Goal: Contribute content: Add original content to the website for others to see

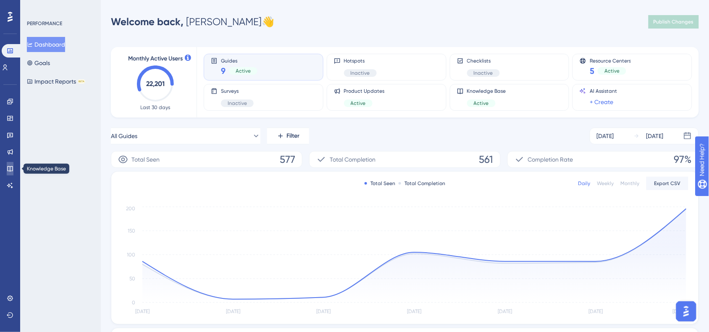
click at [11, 170] on icon at bounding box center [10, 169] width 7 height 7
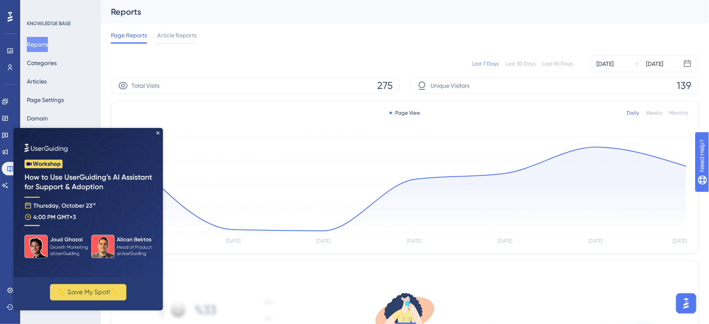
click at [160, 128] on img at bounding box center [88, 203] width 150 height 150
click at [157, 132] on icon "Close Preview" at bounding box center [157, 132] width 3 height 3
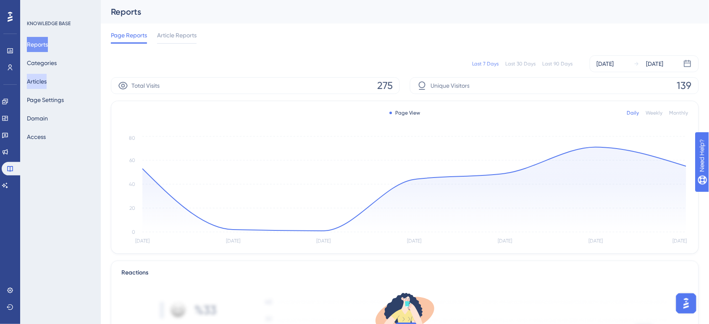
click at [47, 84] on button "Articles" at bounding box center [37, 81] width 20 height 15
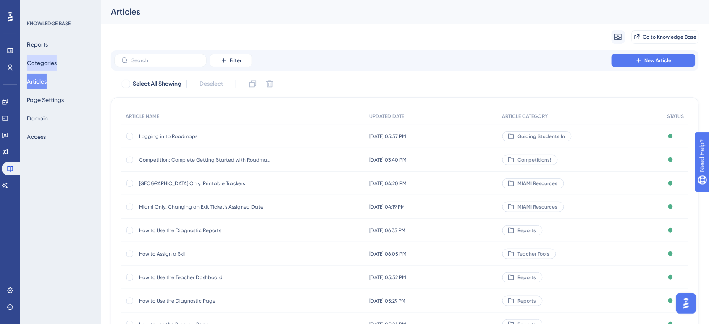
click at [57, 64] on button "Categories" at bounding box center [42, 62] width 30 height 15
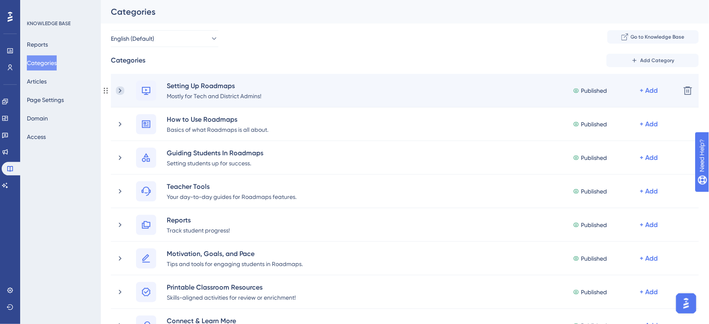
click at [120, 88] on icon at bounding box center [120, 91] width 8 height 8
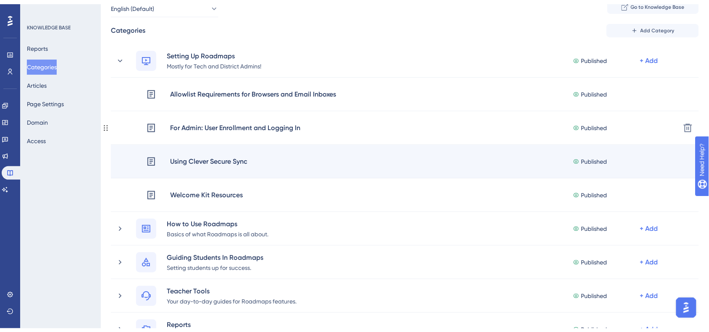
scroll to position [53, 0]
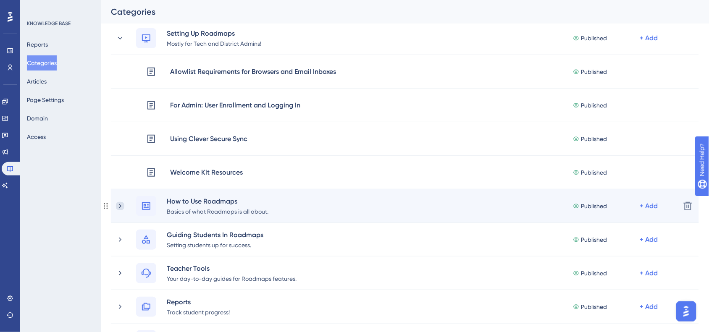
click at [118, 209] on icon at bounding box center [120, 206] width 8 height 8
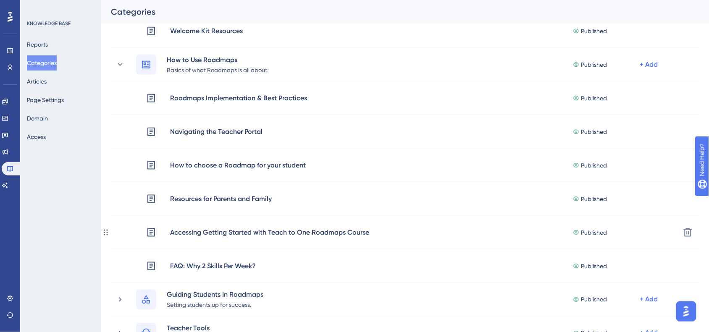
scroll to position [210, 0]
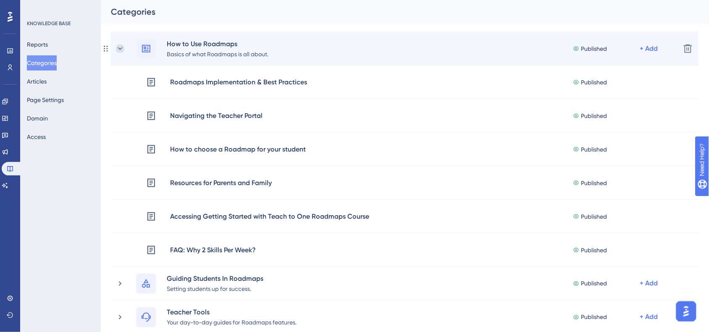
click at [118, 48] on icon at bounding box center [120, 49] width 8 height 8
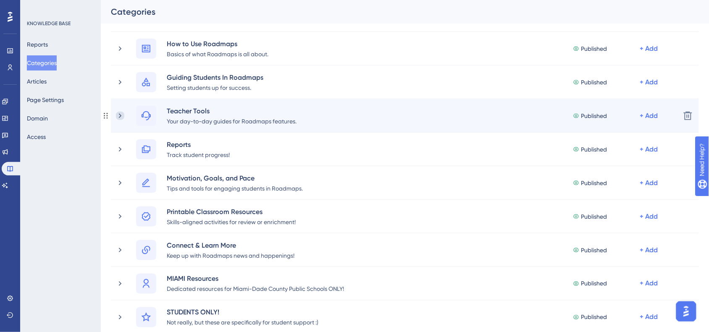
click at [119, 120] on icon at bounding box center [120, 116] width 8 height 8
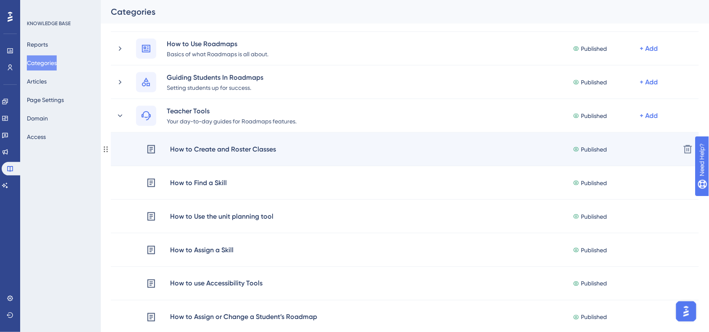
scroll to position [263, 0]
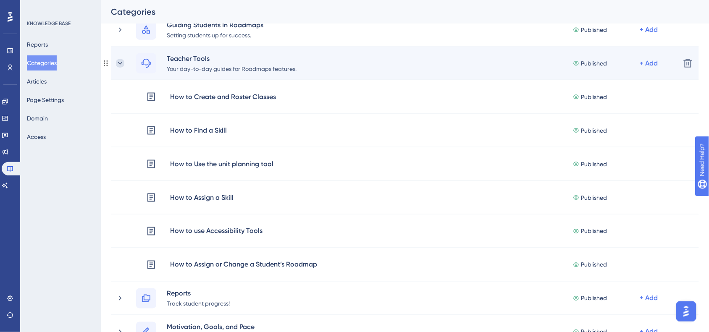
click at [117, 67] on icon at bounding box center [120, 63] width 8 height 8
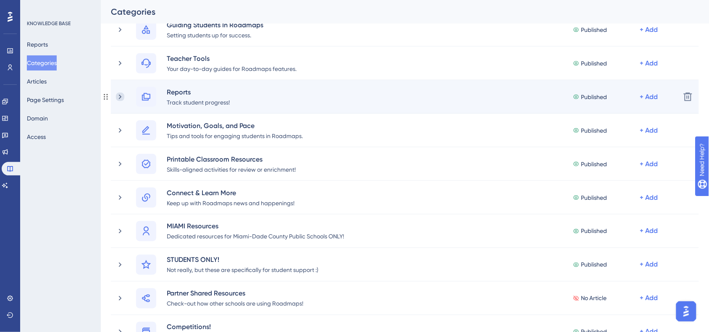
click at [122, 99] on icon at bounding box center [120, 97] width 8 height 8
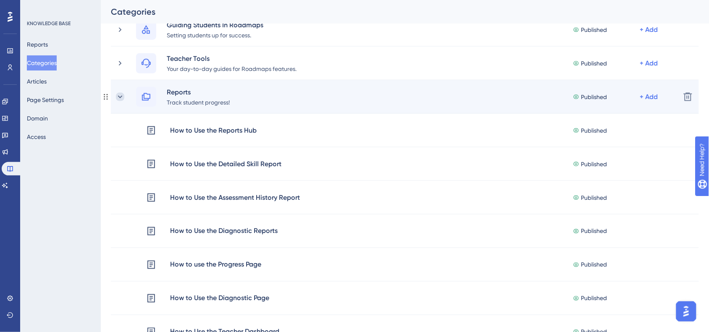
click at [117, 97] on icon at bounding box center [120, 97] width 8 height 8
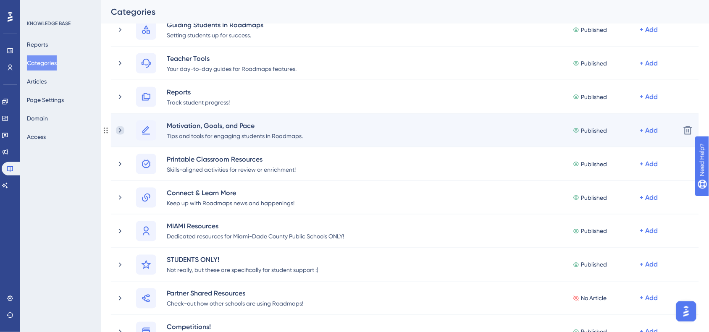
click at [117, 134] on icon at bounding box center [120, 130] width 8 height 8
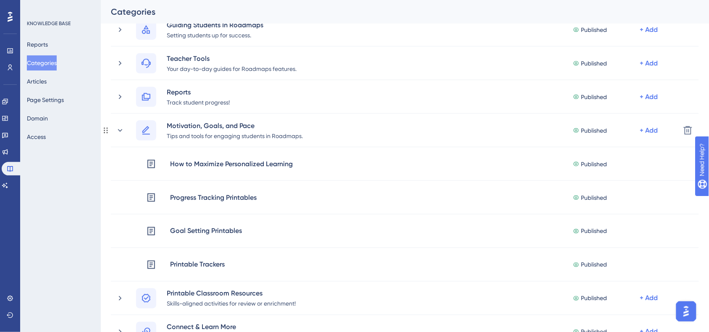
click at [117, 134] on icon at bounding box center [120, 130] width 8 height 8
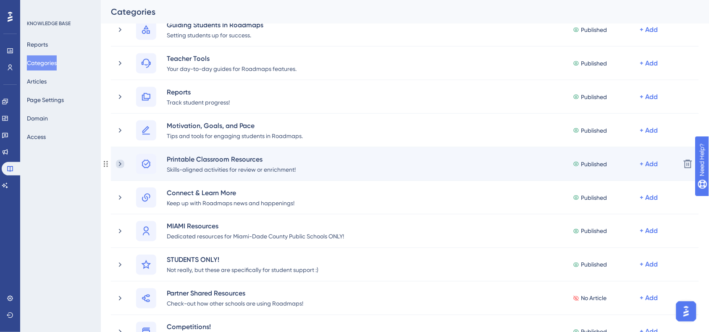
click at [118, 167] on icon at bounding box center [120, 164] width 8 height 8
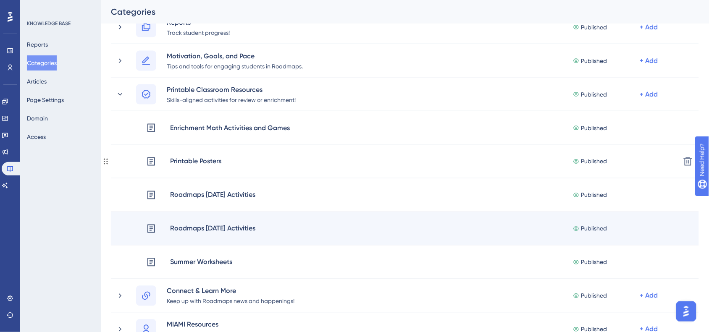
scroll to position [315, 0]
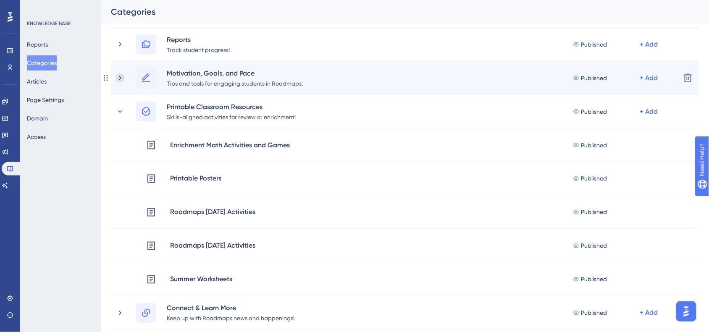
click at [119, 82] on icon at bounding box center [120, 78] width 8 height 8
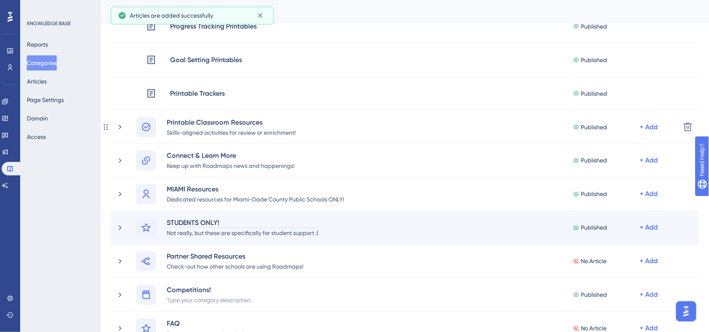
scroll to position [263, 0]
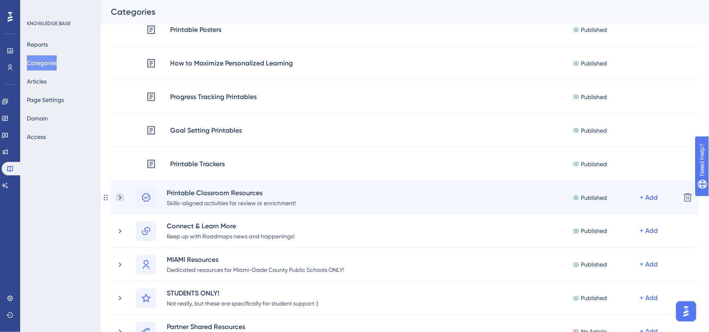
click at [124, 195] on icon at bounding box center [120, 198] width 8 height 8
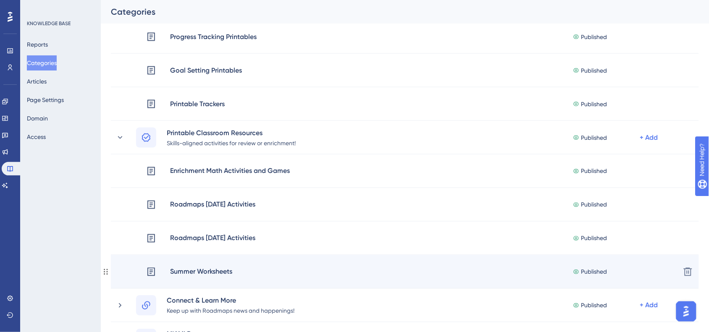
scroll to position [210, 0]
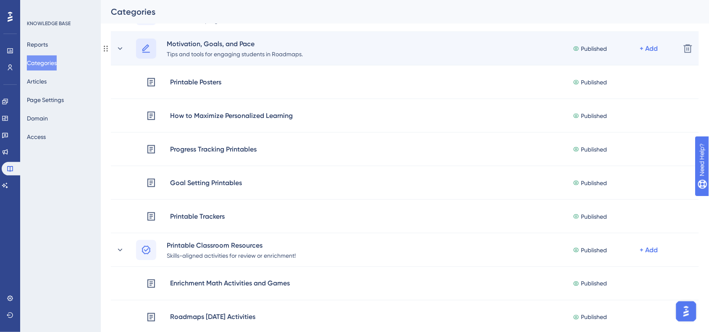
click at [142, 51] on icon at bounding box center [146, 49] width 10 height 10
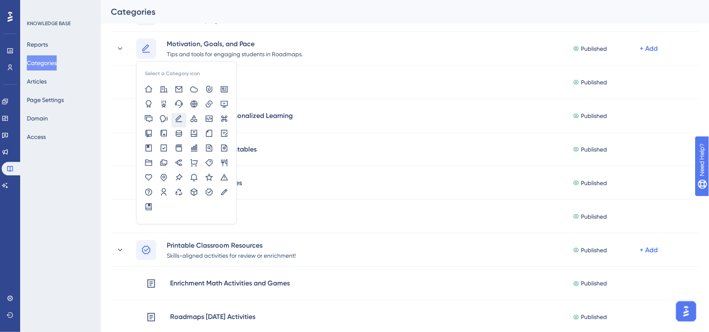
click at [91, 100] on div "Reports Categories Articles Page Settings Domain Access" at bounding box center [61, 91] width 68 height 108
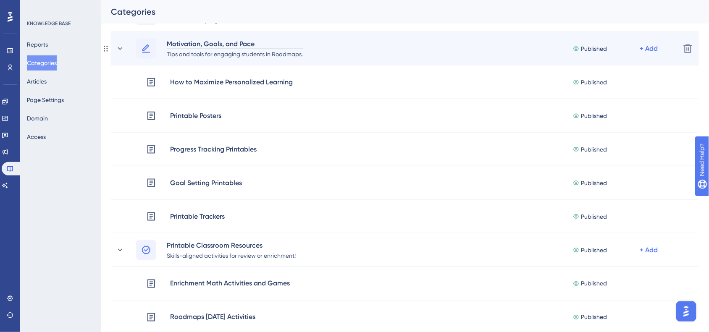
click at [194, 41] on div "Motivation, Goals, and Pace" at bounding box center [234, 44] width 137 height 10
click at [174, 41] on div "Motivation, Goals, and Pace" at bounding box center [234, 44] width 137 height 10
click at [200, 43] on div "Motivation, Goals, and Pace" at bounding box center [234, 44] width 137 height 10
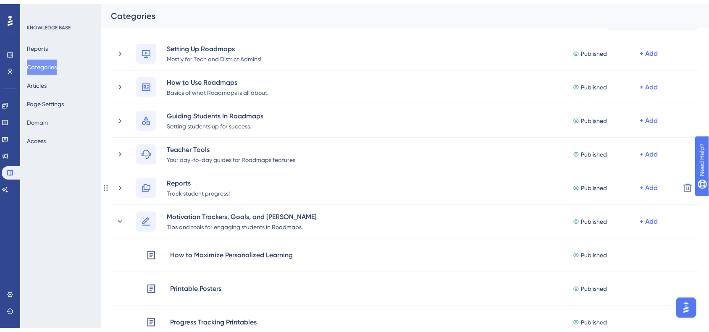
scroll to position [53, 0]
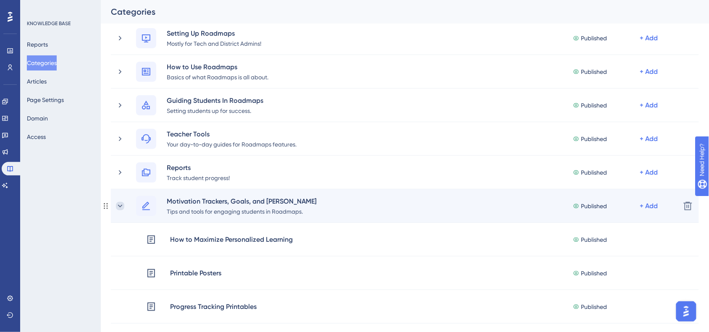
click at [116, 205] on icon at bounding box center [120, 206] width 8 height 8
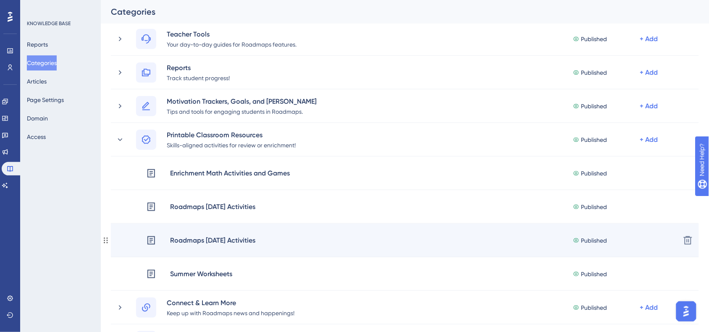
scroll to position [210, 0]
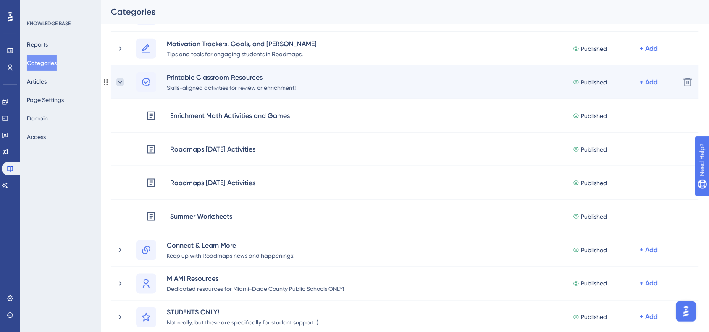
click at [123, 85] on icon at bounding box center [120, 82] width 8 height 8
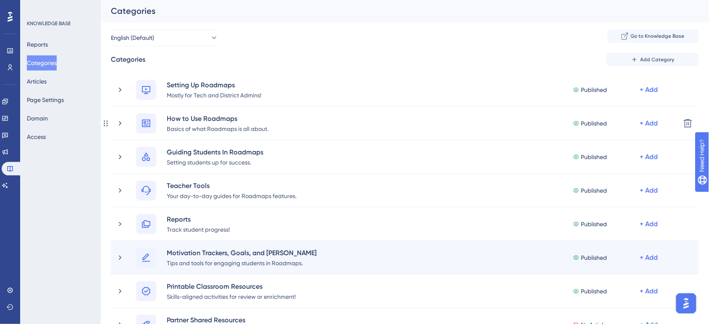
scroll to position [0, 0]
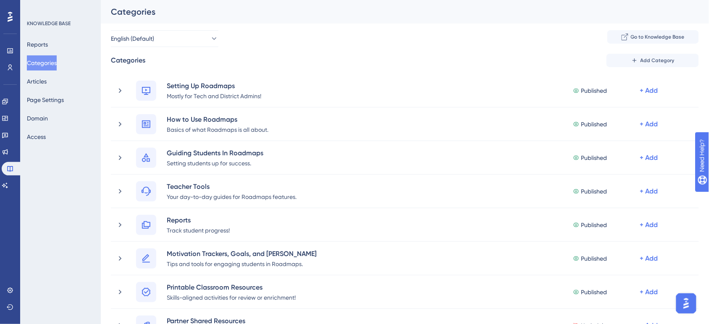
click at [50, 64] on button "Categories" at bounding box center [42, 62] width 30 height 15
click at [59, 80] on div "Reports Categories Articles Page Settings Domain Access" at bounding box center [61, 91] width 68 height 108
click at [44, 79] on button "Articles" at bounding box center [37, 81] width 20 height 15
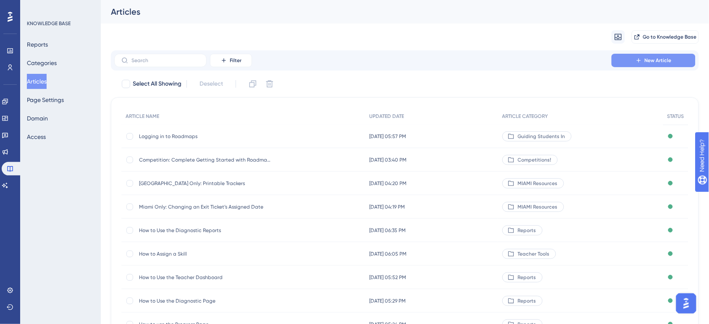
click at [662, 62] on span "New Article" at bounding box center [658, 60] width 27 height 7
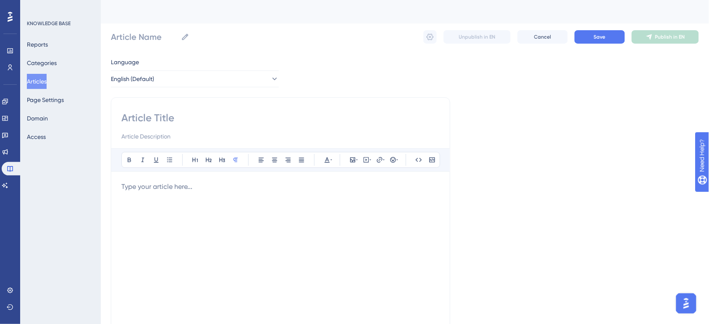
click at [146, 121] on input at bounding box center [280, 117] width 318 height 13
click at [223, 126] on div at bounding box center [280, 126] width 318 height 30
click at [158, 120] on input at bounding box center [280, 117] width 318 height 13
type input "Reports AR"
type input "Reports ARt"
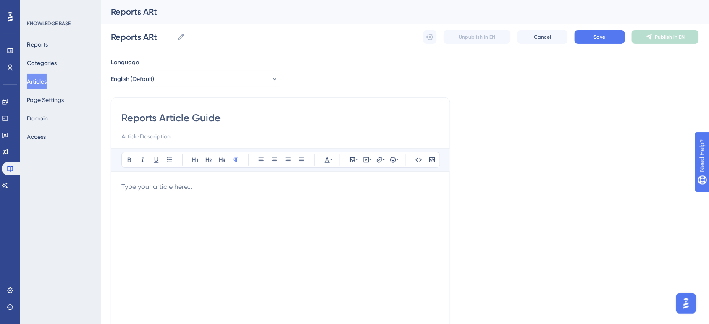
type input "Reports Article Guide"
click at [192, 204] on div "To enrich screen reader interactions, please activate Accessibility in Grammarl…" at bounding box center [280, 274] width 318 height 185
click at [686, 302] on img "Open AI Assistant Launcher" at bounding box center [686, 303] width 15 height 15
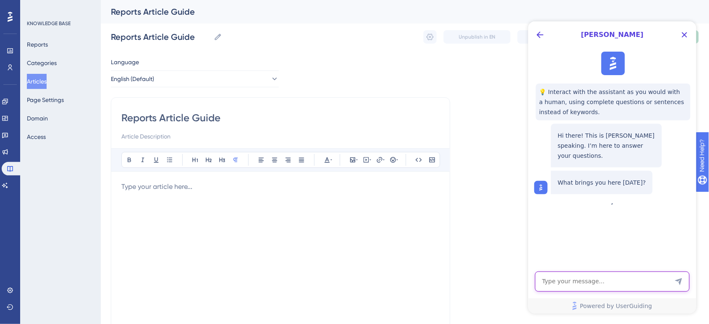
click at [602, 278] on textarea "AI Assistant Text Input" at bounding box center [612, 281] width 155 height 20
type textarea "can I insert a table in in an article"
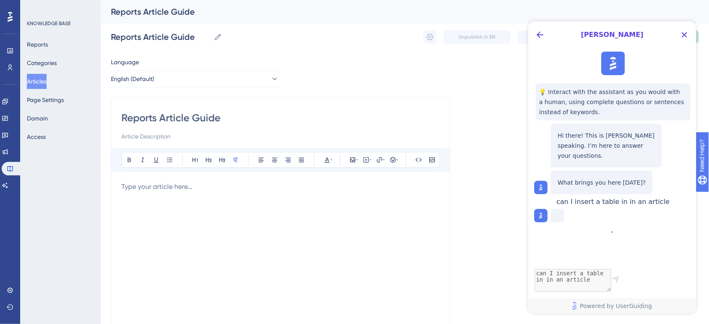
click at [199, 196] on div "To enrich screen reader interactions, please activate Accessibility in Grammarl…" at bounding box center [280, 274] width 318 height 185
click at [197, 196] on div "To enrich screen reader interactions, please activate Accessibility in Grammarl…" at bounding box center [280, 274] width 318 height 185
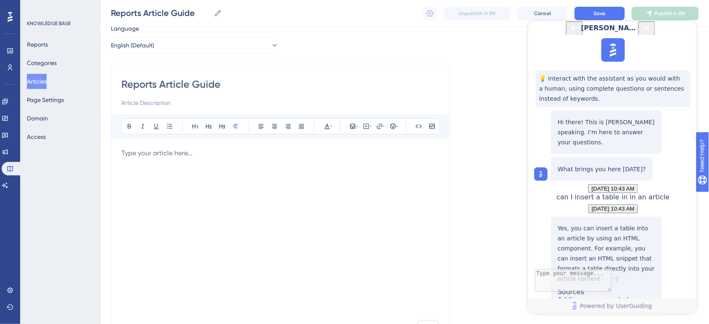
scroll to position [111, 0]
drag, startPoint x: 660, startPoint y: 181, endPoint x: 617, endPoint y: 224, distance: 60.3
click at [617, 296] on div "Adding components to Guides and Hotspots" at bounding box center [606, 309] width 97 height 26
click at [181, 150] on p "To enrich screen reader interactions, please activate Accessibility in Grammarl…" at bounding box center [280, 153] width 318 height 10
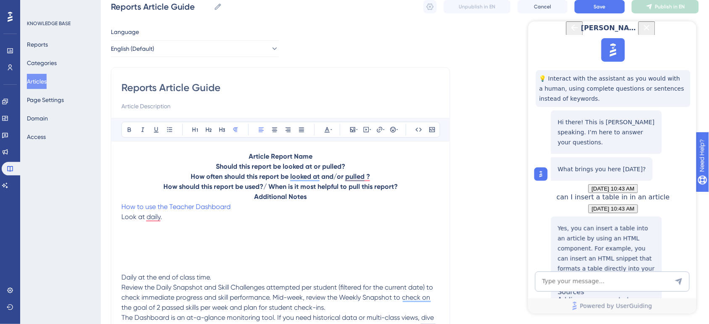
scroll to position [0, 0]
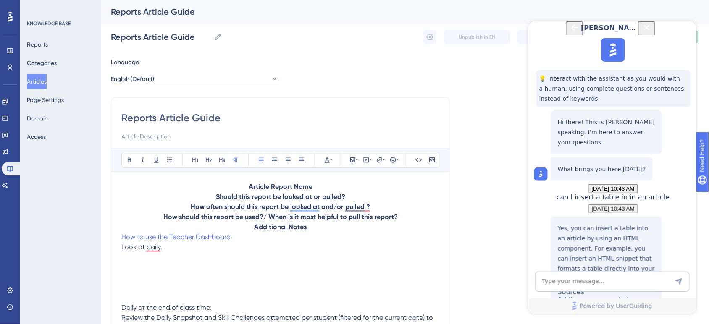
click at [652, 32] on icon "Close Button" at bounding box center [647, 27] width 10 height 10
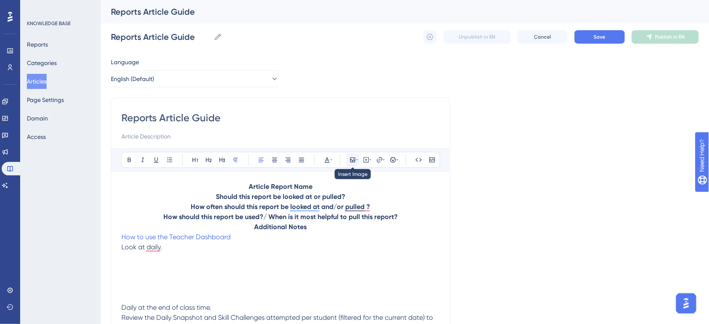
click at [356, 163] on icon at bounding box center [357, 160] width 2 height 7
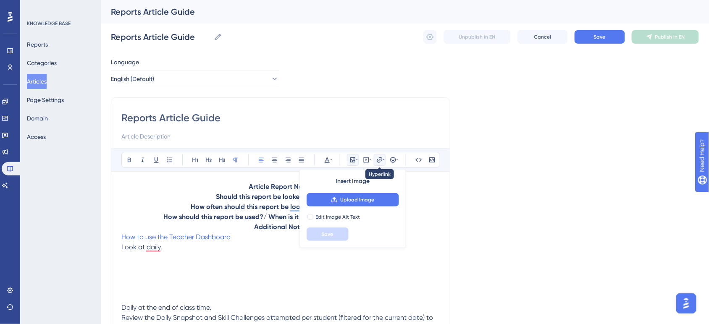
click at [374, 164] on button at bounding box center [380, 160] width 12 height 12
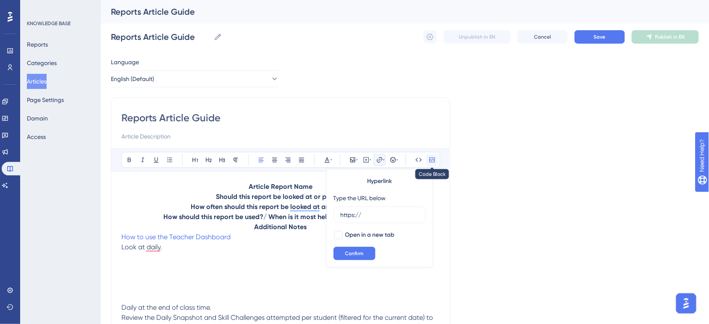
click at [428, 161] on div "Bold Italic Underline Bullet Point Heading 1 Heading 2 Heading 3 Normal Align L…" at bounding box center [280, 160] width 319 height 16
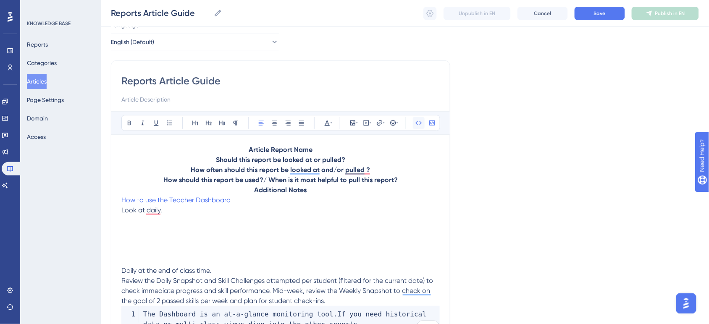
click at [421, 124] on icon at bounding box center [419, 123] width 7 height 7
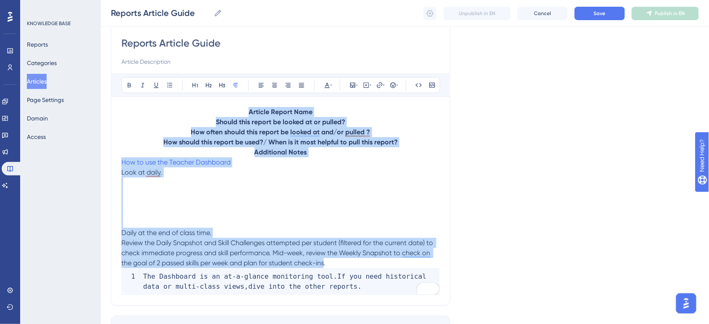
scroll to position [131, 0]
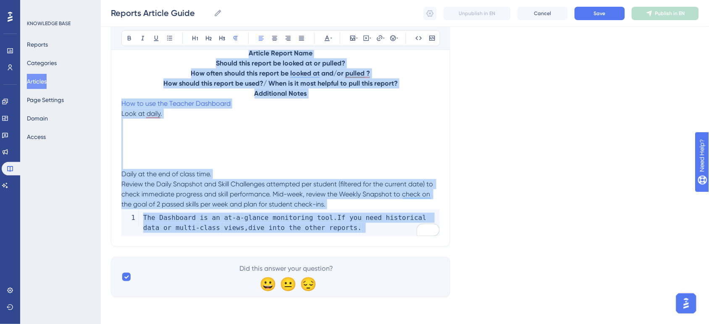
drag, startPoint x: 249, startPoint y: 146, endPoint x: 326, endPoint y: 266, distance: 142.7
click at [326, 266] on div "Language English (Default) Reports Article Guide Bold Italic Underline Bullet P…" at bounding box center [405, 111] width 588 height 374
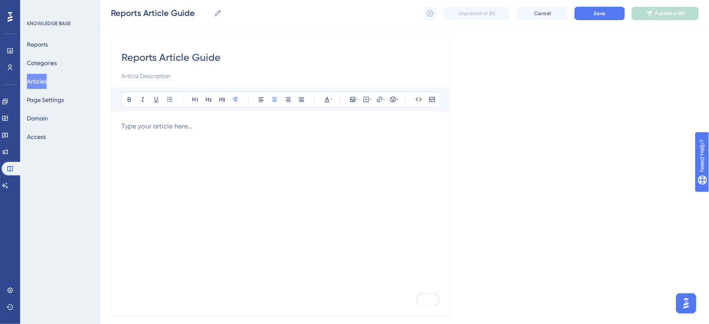
scroll to position [22, 0]
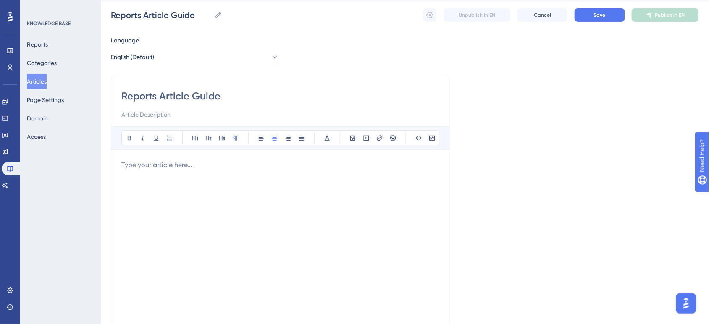
click at [133, 164] on p "To enrich screen reader interactions, please activate Accessibility in Grammarl…" at bounding box center [280, 165] width 318 height 10
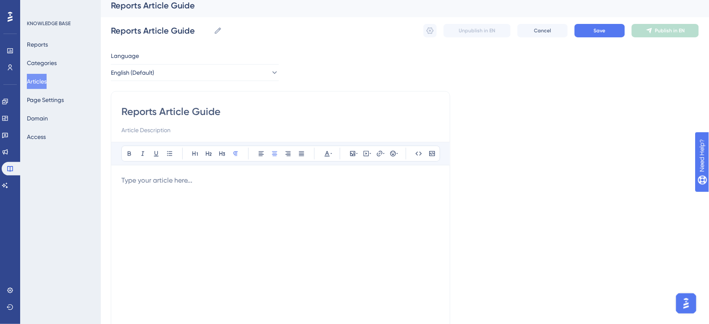
scroll to position [0, 0]
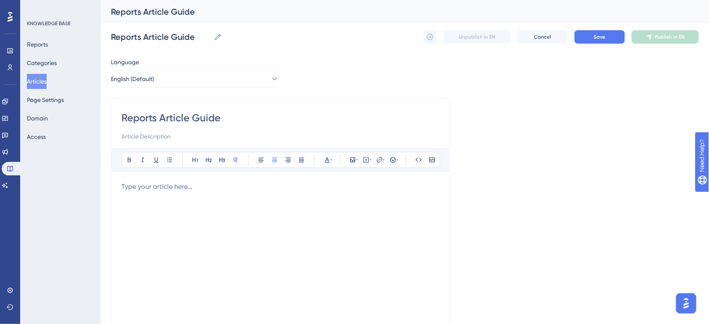
click at [685, 305] on img "Open AI Assistant Launcher" at bounding box center [686, 303] width 15 height 15
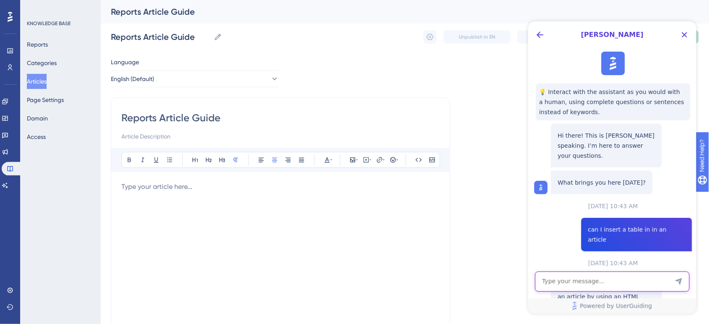
click at [616, 272] on textarea "AI Assistant Text Input" at bounding box center [612, 281] width 155 height 20
type textarea "I meant like a comparison table"
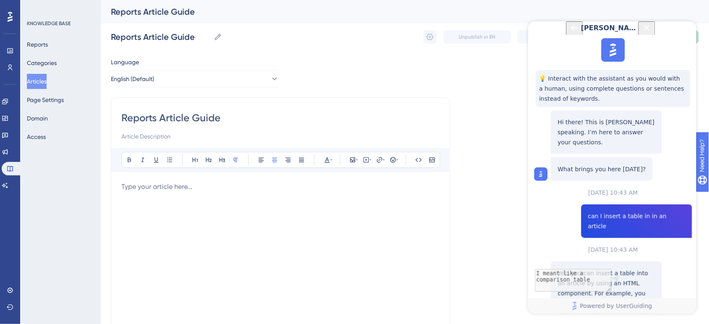
scroll to position [167, 0]
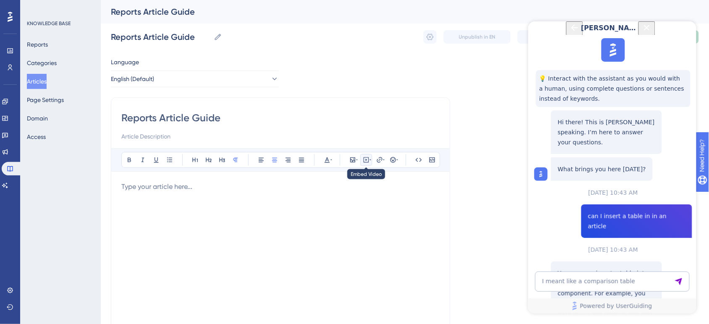
click at [370, 164] on button at bounding box center [367, 160] width 12 height 12
click at [392, 162] on icon at bounding box center [393, 160] width 7 height 7
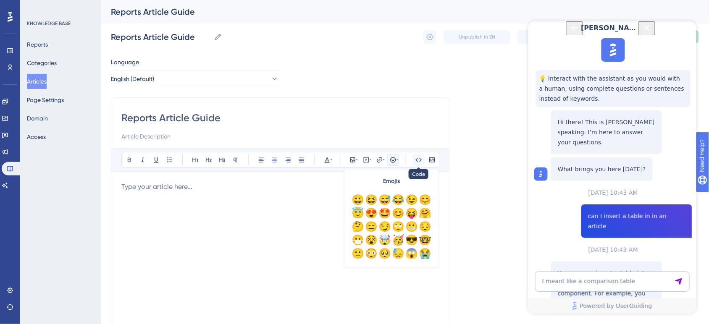
click at [418, 162] on icon at bounding box center [419, 160] width 7 height 7
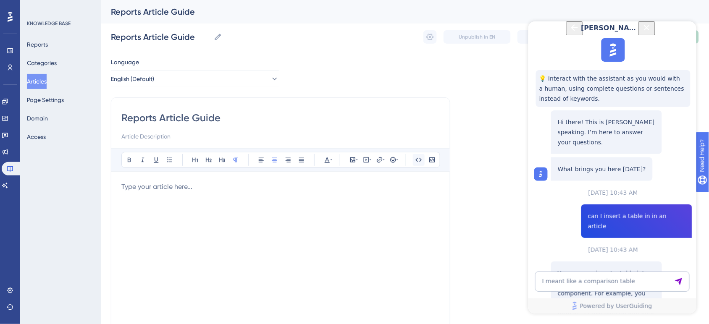
click at [418, 162] on icon at bounding box center [419, 160] width 7 height 7
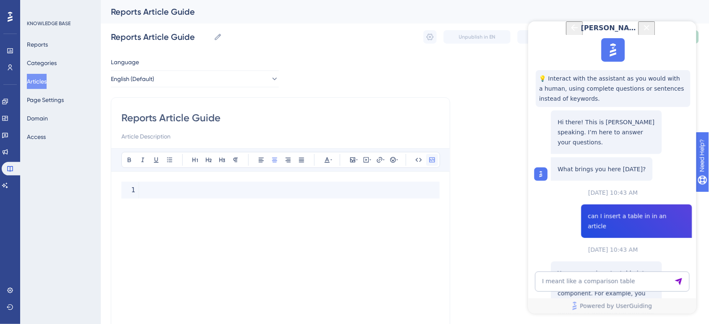
click at [431, 164] on button at bounding box center [432, 160] width 12 height 12
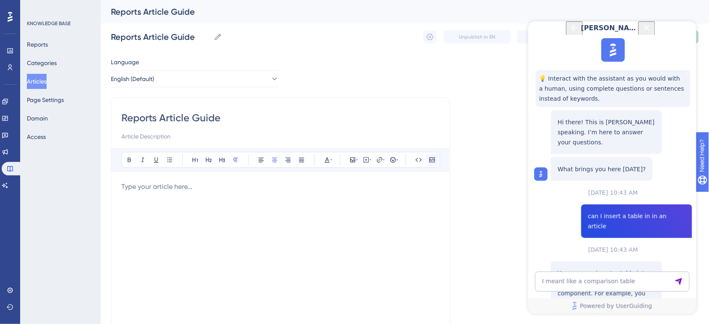
click at [431, 164] on button at bounding box center [432, 160] width 12 height 12
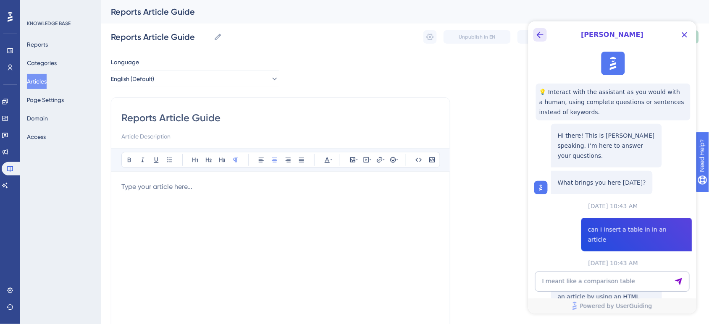
click at [543, 36] on icon "Back Button" at bounding box center [540, 34] width 10 height 10
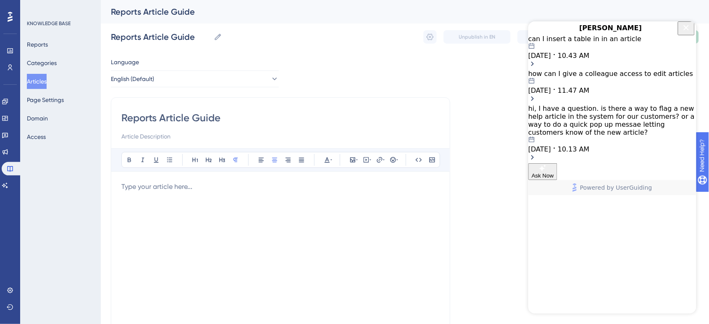
click at [358, 196] on div "To enrich screen reader interactions, please activate Accessibility in Grammarl…" at bounding box center [280, 274] width 318 height 185
click at [160, 196] on div "To enrich screen reader interactions, please activate Accessibility in Grammarl…" at bounding box center [280, 274] width 318 height 185
click at [691, 34] on div "[PERSON_NAME]" at bounding box center [612, 27] width 168 height 13
click at [134, 191] on p "To enrich screen reader interactions, please activate Accessibility in Grammarl…" at bounding box center [280, 187] width 318 height 10
click at [688, 32] on icon "Close Button" at bounding box center [686, 27] width 10 height 10
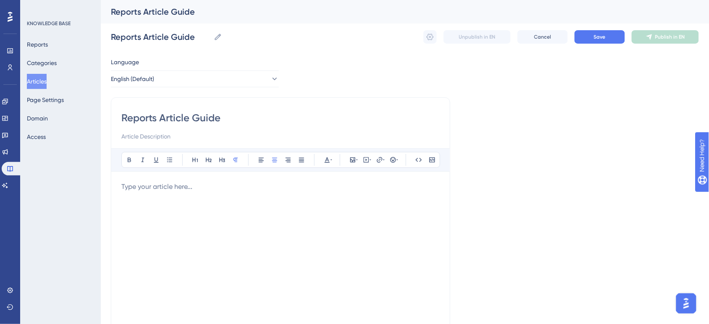
click at [128, 190] on p "To enrich screen reader interactions, please activate Accessibility in Grammarl…" at bounding box center [280, 187] width 318 height 10
click at [262, 162] on icon at bounding box center [261, 160] width 7 height 7
click at [198, 202] on div "To enrich screen reader interactions, please activate Accessibility in Grammarl…" at bounding box center [280, 274] width 318 height 185
drag, startPoint x: 136, startPoint y: 203, endPoint x: 126, endPoint y: 188, distance: 17.6
click at [126, 188] on p "To enrich screen reader interactions, please activate Accessibility in Grammarl…" at bounding box center [280, 207] width 318 height 50
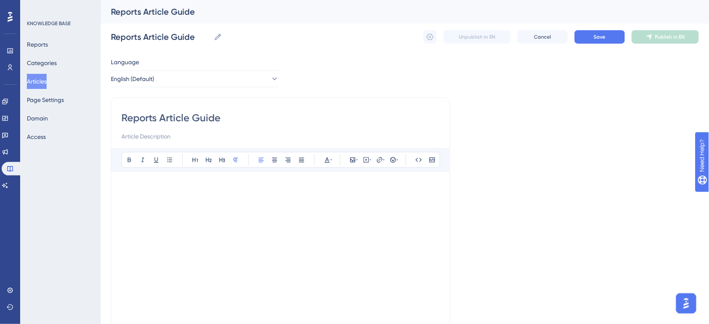
click at [205, 234] on div "To enrich screen reader interactions, please activate Accessibility in Grammarl…" at bounding box center [280, 274] width 318 height 185
click at [221, 184] on p "To enrich screen reader interactions, please activate Accessibility in Grammarl…" at bounding box center [280, 207] width 318 height 50
click at [155, 135] on input at bounding box center [280, 137] width 318 height 10
click at [158, 139] on input "This guide provides you with an overiew of each report available. It provides a…" at bounding box center [280, 137] width 318 height 10
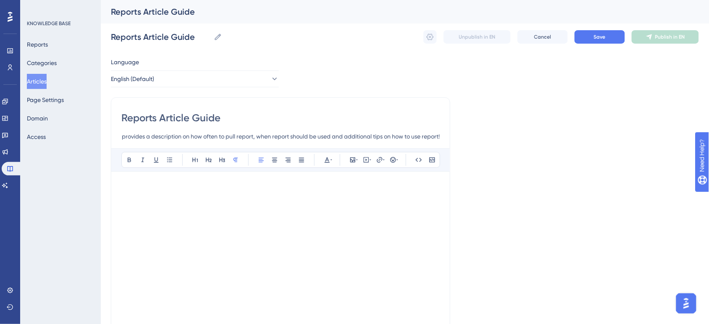
click at [158, 139] on input "This guide provides you with an overiew of each report available. It provides a…" at bounding box center [280, 137] width 318 height 10
click at [137, 180] on div "Bold Italic Underline Bullet Point Heading 1 Heading 2 Heading 3 Normal Align L…" at bounding box center [280, 257] width 318 height 218
click at [143, 186] on p "To enrich screen reader interactions, please activate Accessibility in Grammarl…" at bounding box center [280, 207] width 318 height 50
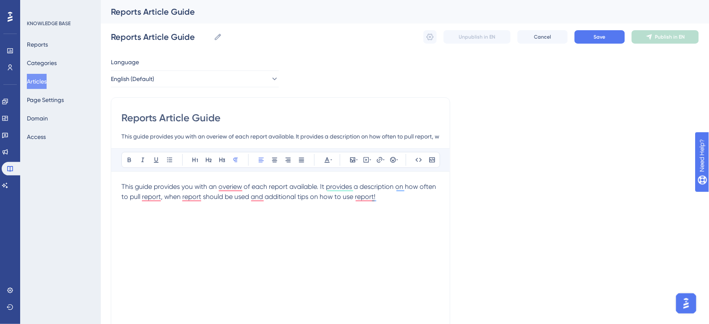
click at [156, 139] on input "This guide provides you with an overiew of each report available. It provides a…" at bounding box center [280, 137] width 318 height 10
click at [385, 135] on input "This guide provides you with an overiew of each report available. It provides a…" at bounding box center [280, 137] width 318 height 10
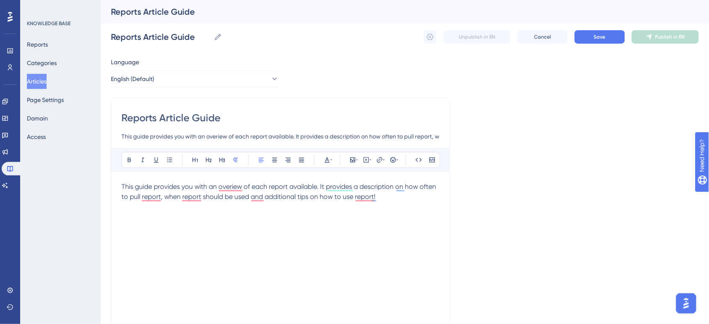
click at [385, 135] on input "This guide provides you with an overiew of each report available. It provides a…" at bounding box center [280, 137] width 318 height 10
click at [326, 137] on input "This guide provides you with an overiew of each report available. It provides a…" at bounding box center [280, 137] width 318 height 10
drag, startPoint x: 297, startPoint y: 136, endPoint x: 446, endPoint y: 156, distance: 150.1
click at [446, 156] on div "Reports Article Guide This guide provides you with an overiew of each report av…" at bounding box center [281, 237] width 340 height 280
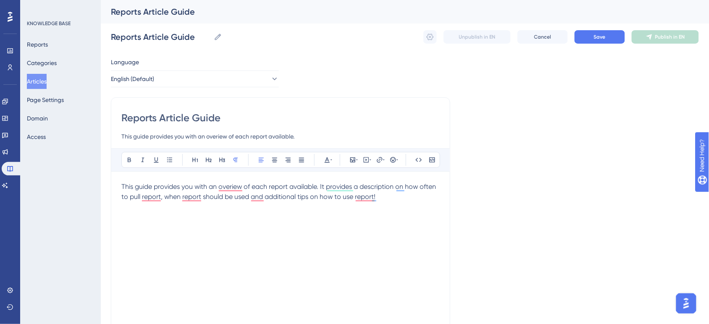
scroll to position [0, 0]
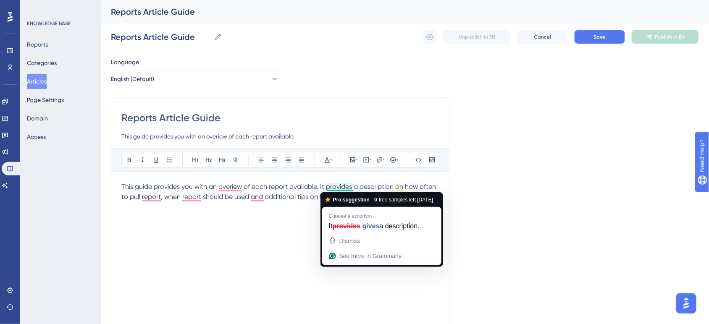
type input "This guide provides you with an overiew of each report available."
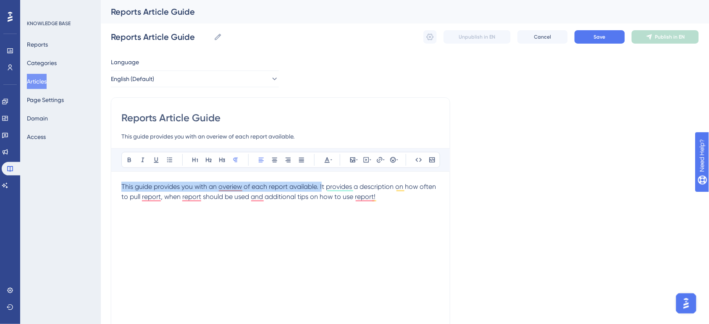
drag, startPoint x: 323, startPoint y: 187, endPoint x: 121, endPoint y: 190, distance: 201.7
click at [121, 190] on span "This guide provides you with an overiew of each report available. It provides a…" at bounding box center [279, 192] width 316 height 18
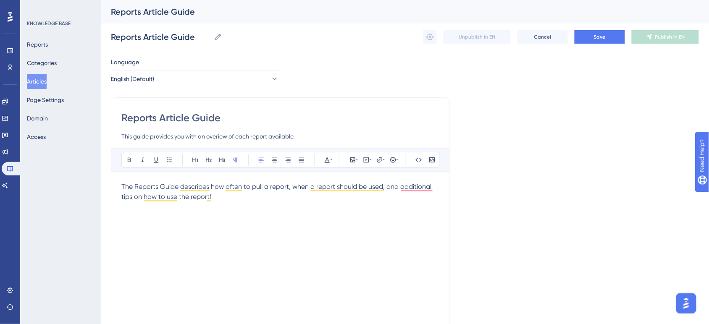
click at [167, 213] on p "The Reports Guide describes how often to pull a report, when a report should be…" at bounding box center [280, 212] width 318 height 61
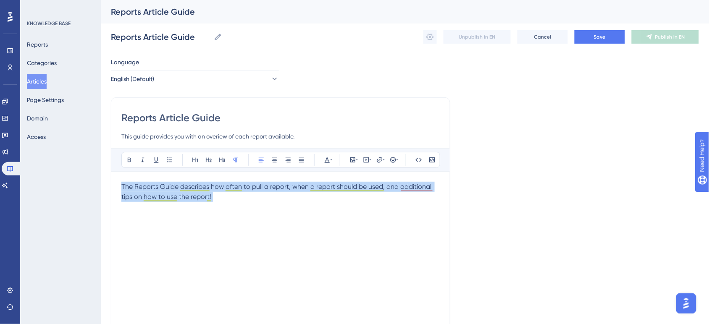
drag, startPoint x: 223, startPoint y: 207, endPoint x: 81, endPoint y: 192, distance: 142.8
click at [101, 192] on div "Performance Users Engagement Widgets Feedback Product Updates Knowledge Base AI…" at bounding box center [405, 220] width 608 height 441
copy span "The Reports Guide describes how often to pull a report, when a report should be…"
click at [128, 192] on p "The Reports Guide describes how often to pull a report, when a report should be…" at bounding box center [280, 212] width 318 height 61
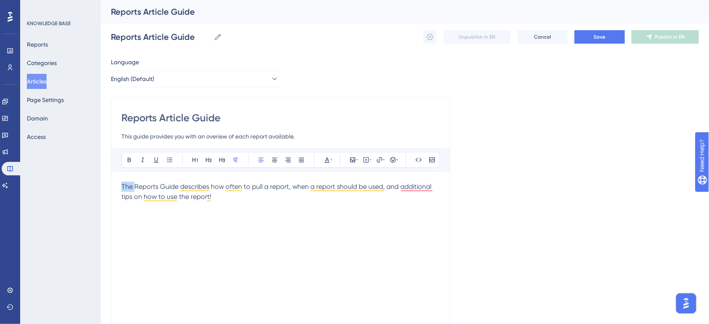
click at [128, 192] on p "The Reports Guide describes how often to pull a report, when a report should be…" at bounding box center [280, 212] width 318 height 61
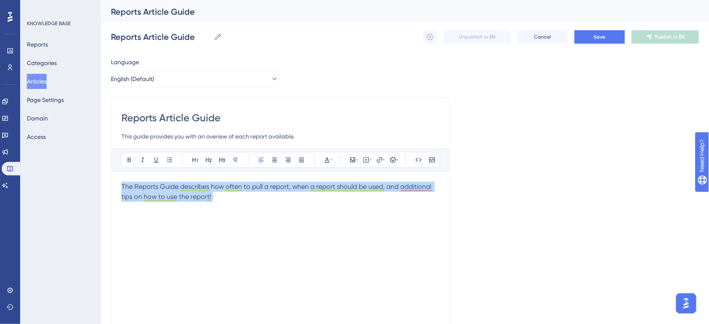
click at [128, 192] on p "The Reports Guide describes how often to pull a report, when a report should be…" at bounding box center [280, 212] width 318 height 61
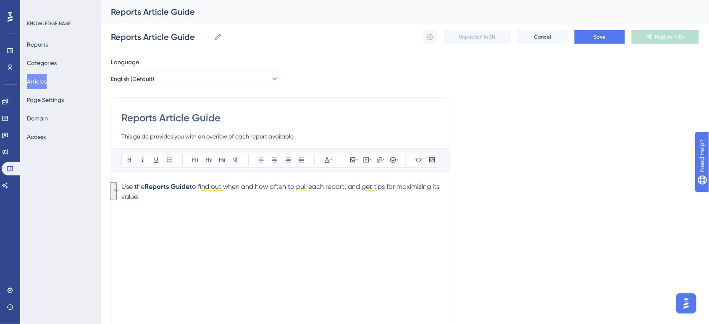
drag, startPoint x: 118, startPoint y: 194, endPoint x: 116, endPoint y: 184, distance: 9.9
click at [116, 184] on div "Performance Users Engagement Widgets Feedback Product Updates Knowledge Base AI…" at bounding box center [354, 227] width 709 height 455
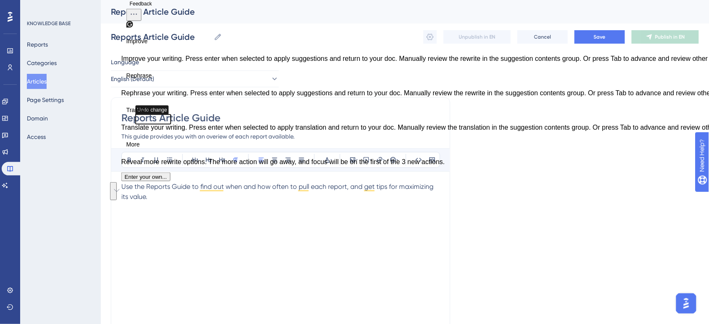
click at [168, 208] on div "Use the Reports Guide to find out when and how often to pull each report, and g…" at bounding box center [280, 274] width 318 height 185
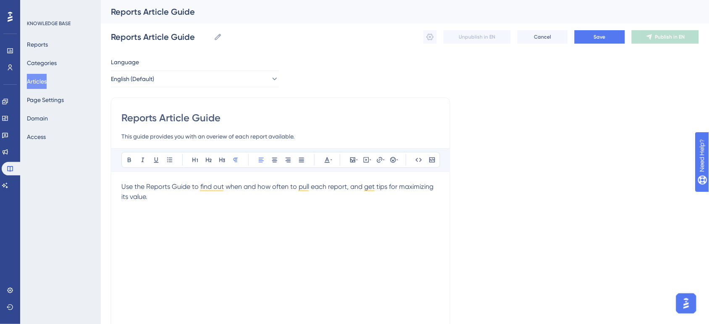
click at [142, 220] on div "Use the Reports Guide to find out when and how often to pull each report, and g…" at bounding box center [280, 274] width 318 height 185
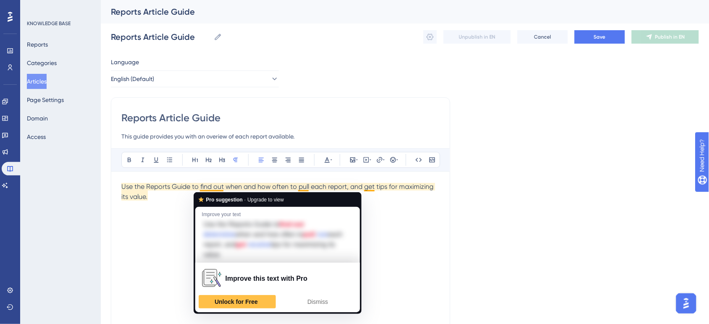
click at [108, 223] on div "Performance Users Engagement Widgets Feedback Product Updates Knowledge Base AI…" at bounding box center [405, 220] width 608 height 441
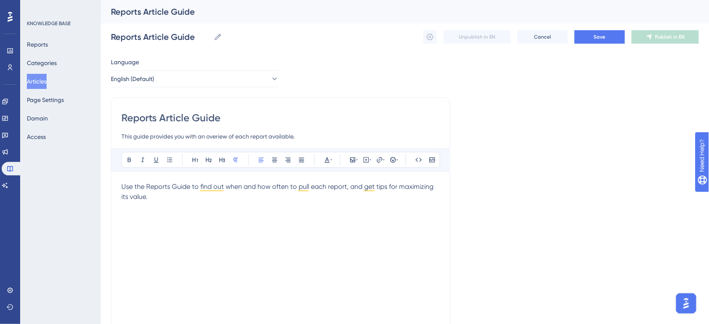
click at [132, 219] on div "Use the Reports Guide to find out when and how often to pull each report, and g…" at bounding box center [280, 274] width 318 height 185
click at [158, 200] on p "Use the Reports Guide to find out when and how often to pull each report, and g…" at bounding box center [280, 192] width 318 height 20
click at [155, 219] on p "To enrich screen reader interactions, please activate Accessibility in Grammarl…" at bounding box center [280, 217] width 318 height 10
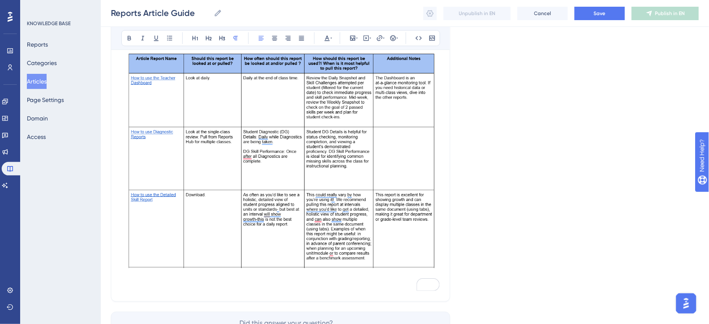
scroll to position [142, 0]
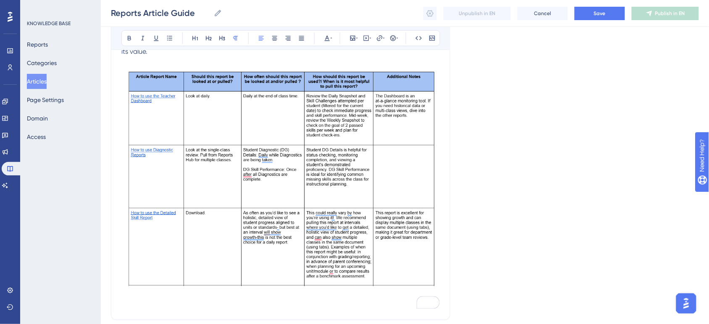
click at [245, 258] on img "To enrich screen reader interactions, please activate Accessibility in Grammarl…" at bounding box center [280, 177] width 318 height 220
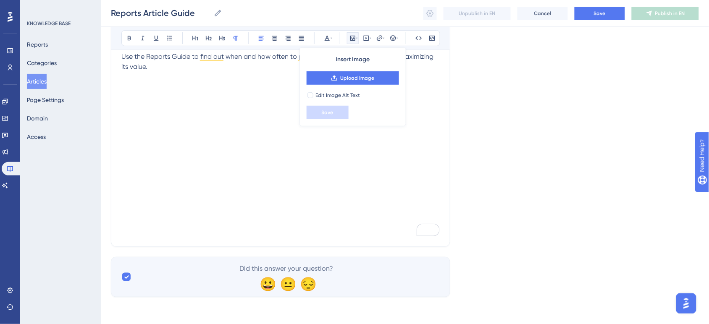
scroll to position [127, 0]
click at [151, 91] on p "To enrich screen reader interactions, please activate Accessibility in Grammarl…" at bounding box center [280, 87] width 318 height 10
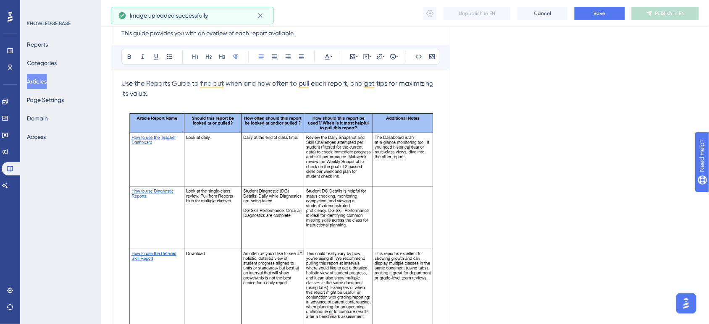
scroll to position [89, 0]
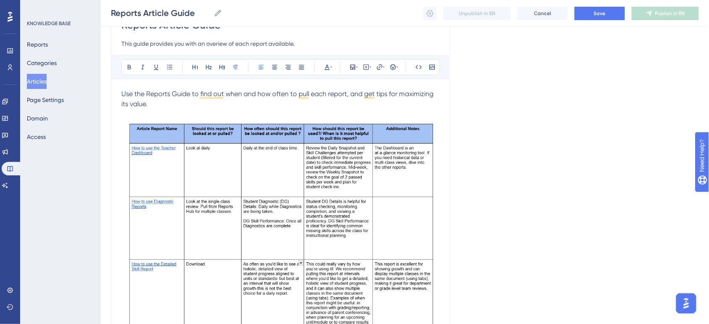
click at [292, 209] on img "To enrich screen reader interactions, please activate Accessibility in Grammarl…" at bounding box center [280, 227] width 318 height 217
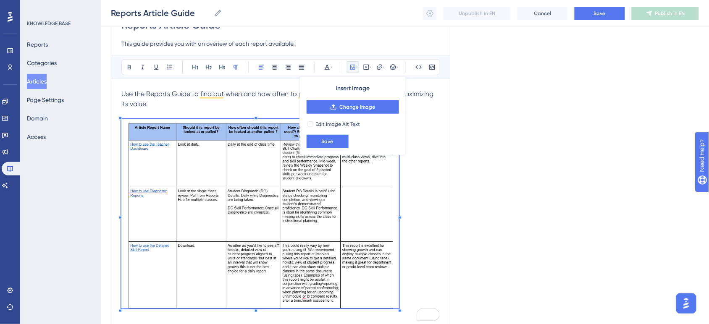
click at [161, 197] on span "To enrich screen reader interactions, please activate Accessibility in Grammarl…" at bounding box center [260, 215] width 278 height 192
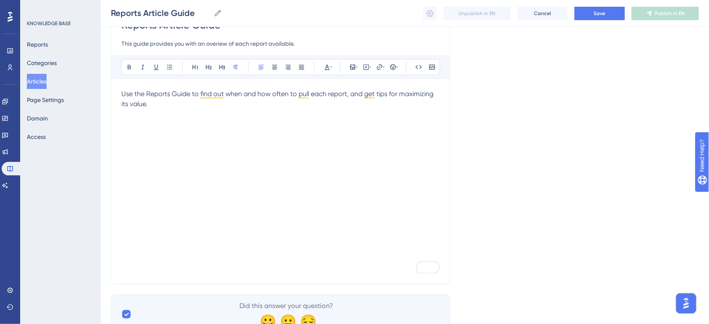
click at [133, 142] on div "Use the Reports Guide to find out when and how often to pull each report, and g…" at bounding box center [280, 181] width 318 height 185
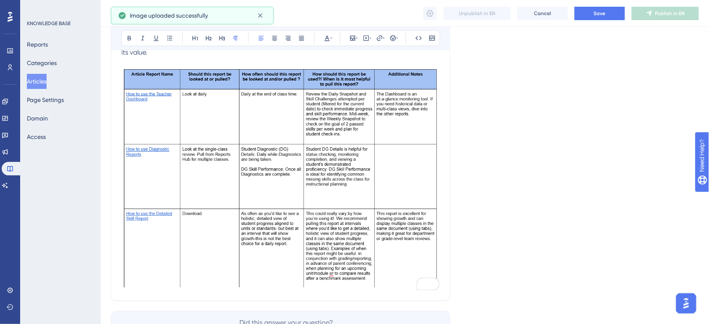
scroll to position [195, 0]
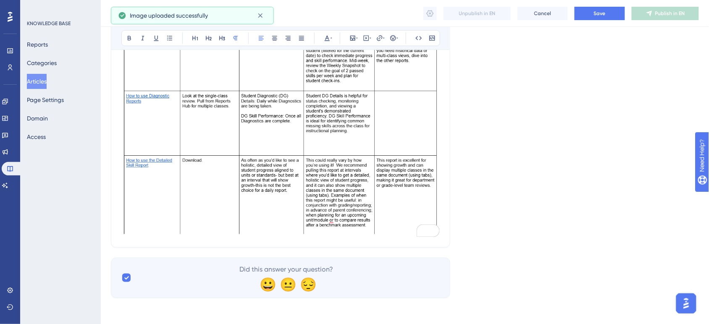
click at [303, 173] on img "To enrich screen reader interactions, please activate Accessibility in Grammarl…" at bounding box center [280, 124] width 318 height 220
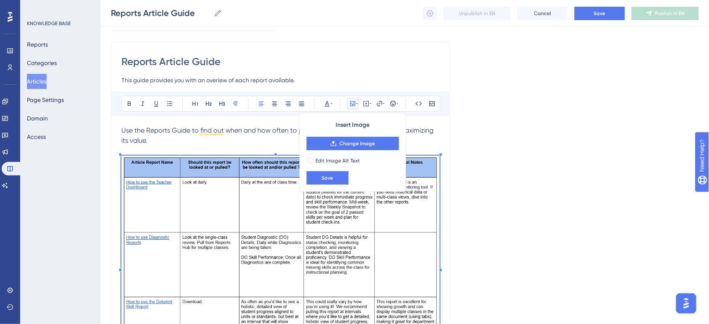
scroll to position [38, 0]
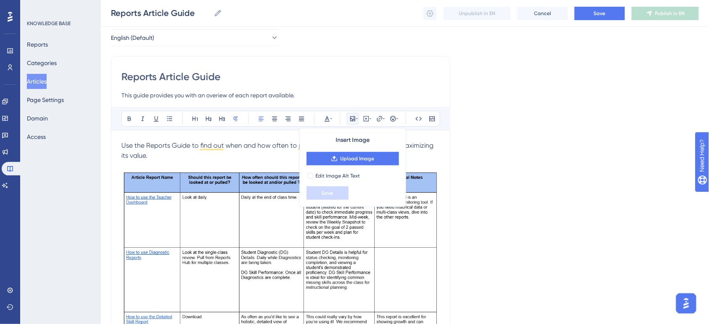
click at [218, 166] on p "To enrich screen reader interactions, please activate Accessibility in Grammarl…" at bounding box center [280, 166] width 318 height 10
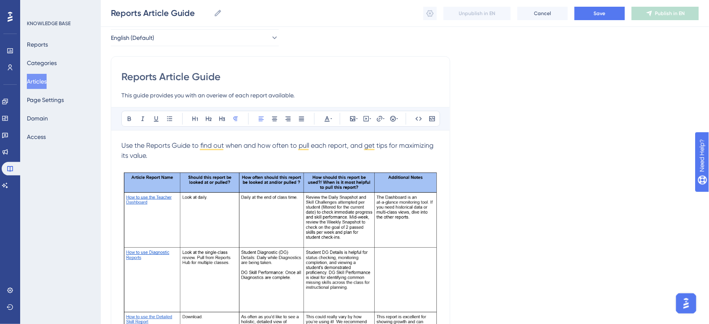
click at [245, 198] on img "To enrich screen reader interactions, please activate Accessibility in Grammarl…" at bounding box center [280, 281] width 318 height 220
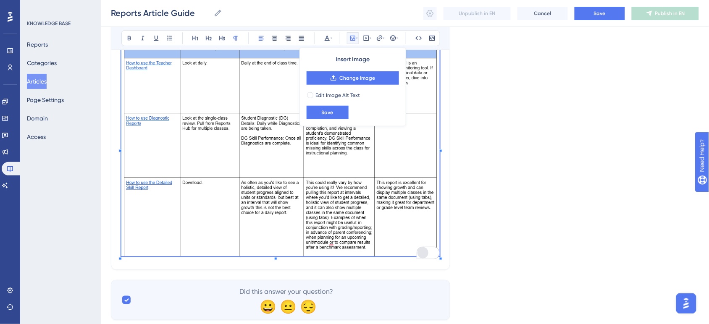
scroll to position [195, 0]
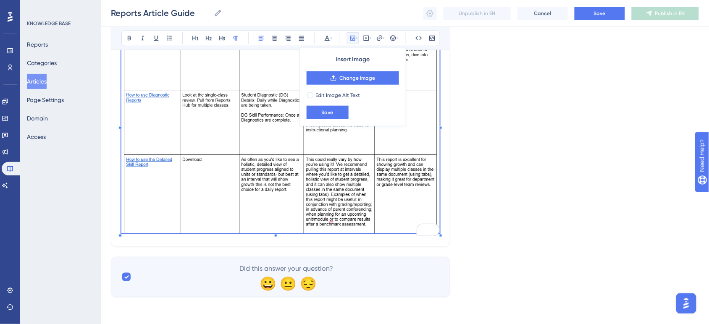
drag, startPoint x: 440, startPoint y: 234, endPoint x: 407, endPoint y: 209, distance: 41.3
click at [407, 209] on div "Use the Reports Guide to find out when and how often to pull each report, and g…" at bounding box center [280, 109] width 318 height 253
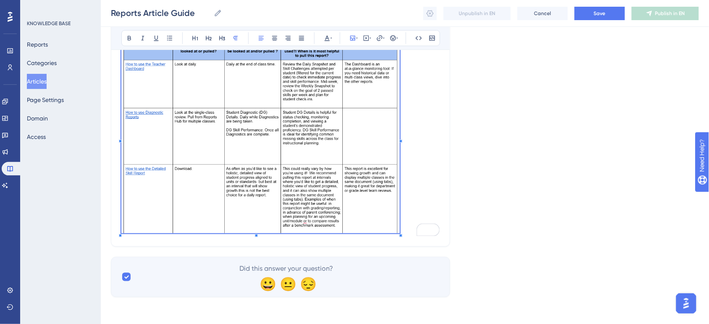
click at [162, 200] on span "To enrich screen reader interactions, please activate Accessibility in Grammarl…" at bounding box center [260, 138] width 279 height 195
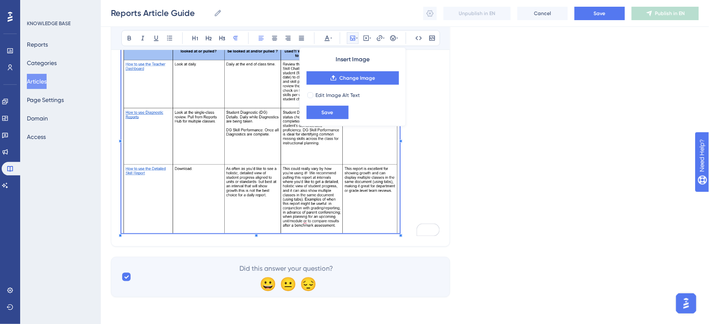
scroll to position [116, 0]
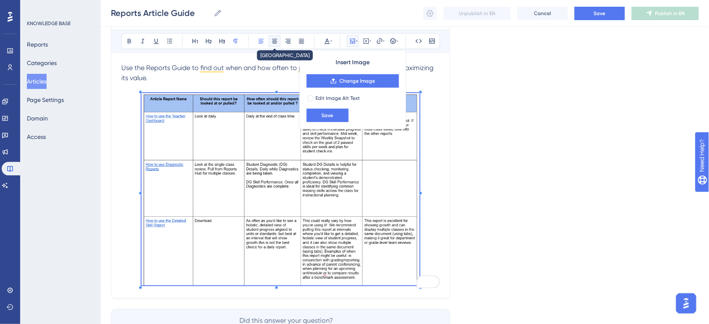
click at [278, 45] on icon at bounding box center [274, 41] width 7 height 7
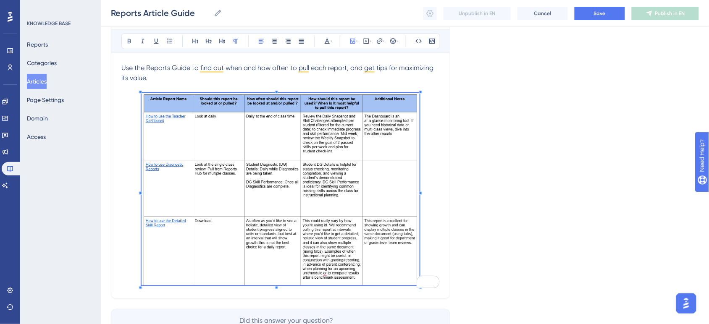
click at [501, 168] on div "Language English (Default) Reports Article Guide This guide provides you with a…" at bounding box center [405, 143] width 588 height 411
click at [363, 164] on img "To enrich screen reader interactions, please activate Accessibility in Grammarl…" at bounding box center [281, 189] width 279 height 192
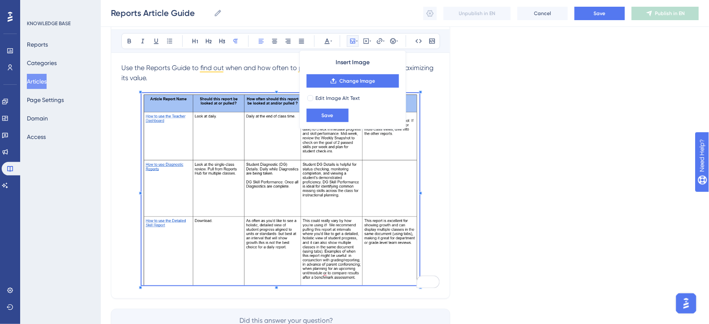
click at [542, 146] on div "Language English (Default) Reports Article Guide This guide provides you with a…" at bounding box center [405, 143] width 588 height 411
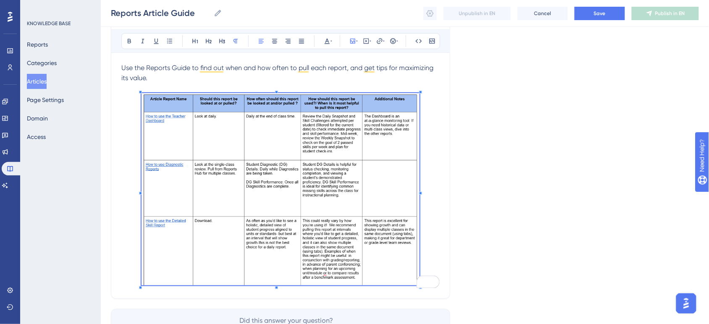
click at [501, 263] on div "Language English (Default) Reports Article Guide This guide provides you with a…" at bounding box center [405, 143] width 588 height 411
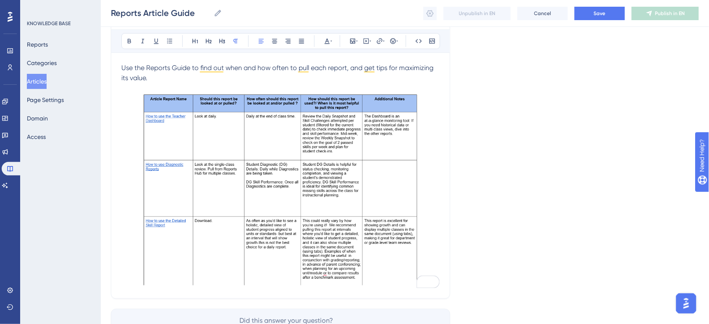
click at [223, 79] on p "Use the Reports Guide to find out when and how often to pull each report, and g…" at bounding box center [280, 73] width 318 height 20
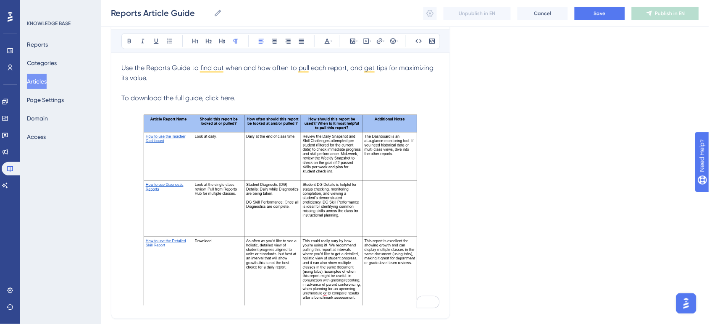
scroll to position [63, 0]
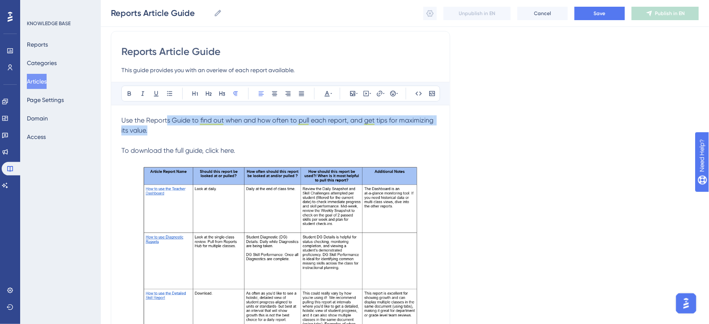
drag, startPoint x: 168, startPoint y: 126, endPoint x: 164, endPoint y: 129, distance: 5.1
click at [164, 129] on p "Use the Reports Guide to find out when and how often to pull each report, and g…" at bounding box center [280, 126] width 318 height 20
drag, startPoint x: 161, startPoint y: 136, endPoint x: 118, endPoint y: 118, distance: 45.8
click at [118, 118] on div "Reports Article Guide This guide provides you with an overiew of each report av…" at bounding box center [281, 201] width 340 height 341
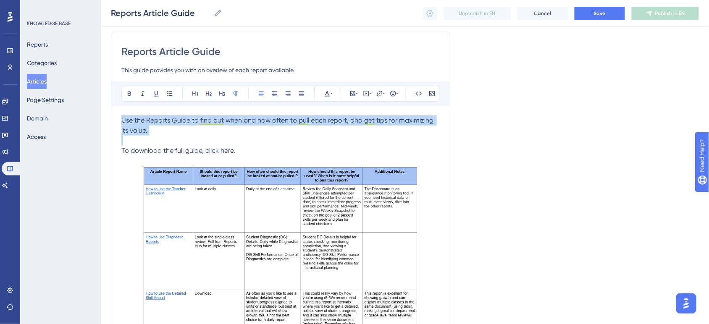
copy span "Use the Reports Guide to find out when and how often to pull each report, and g…"
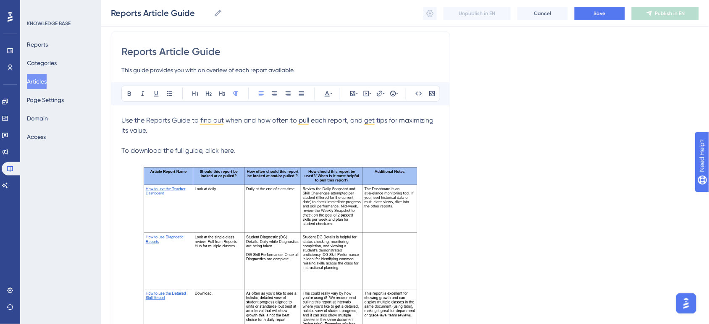
click at [226, 150] on span "To download the full guide, click here." at bounding box center [178, 151] width 114 height 8
click at [379, 92] on icon at bounding box center [379, 93] width 7 height 7
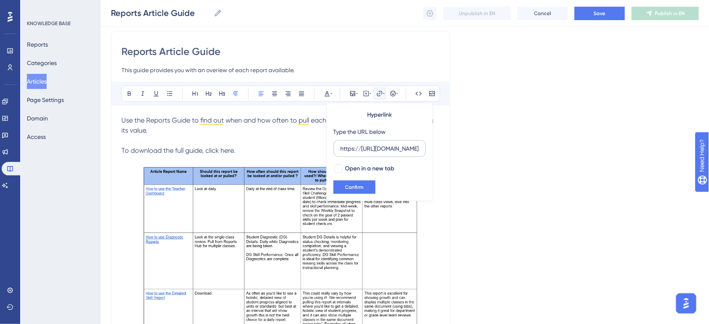
scroll to position [0, 231]
type input "https://[URL][DOMAIN_NAME]"
click at [341, 169] on div at bounding box center [338, 169] width 8 height 8
checkbox input "true"
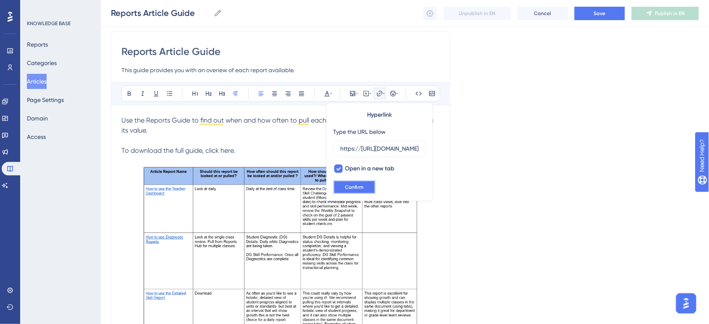
click at [347, 186] on span "Confirm" at bounding box center [354, 187] width 18 height 7
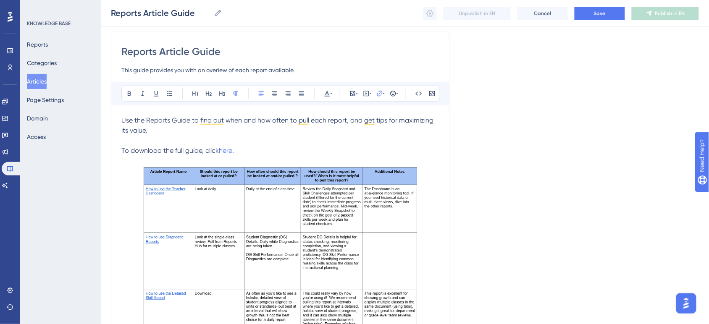
click at [456, 189] on div "Language English (Default) Reports Article Guide This guide provides you with a…" at bounding box center [405, 207] width 588 height 432
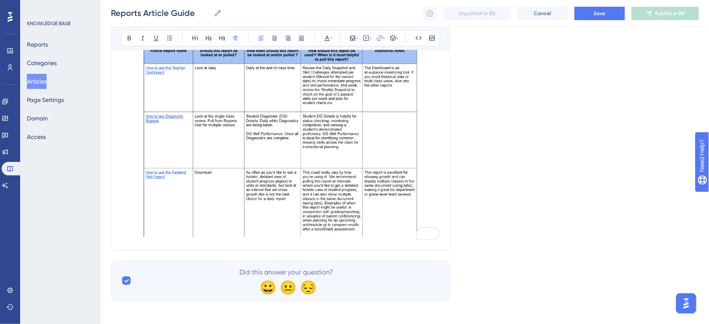
scroll to position [188, 0]
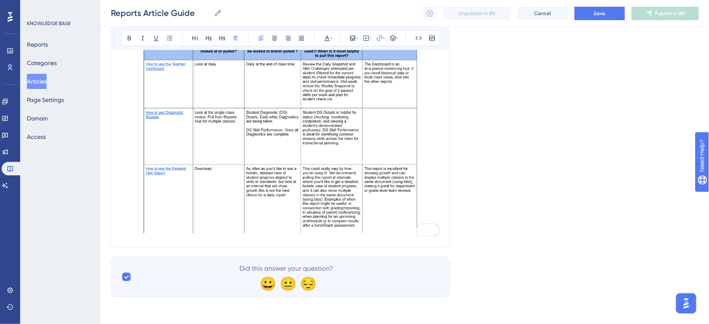
click at [320, 192] on img "To enrich screen reader interactions, please activate Accessibility in Grammarl…" at bounding box center [281, 137] width 279 height 192
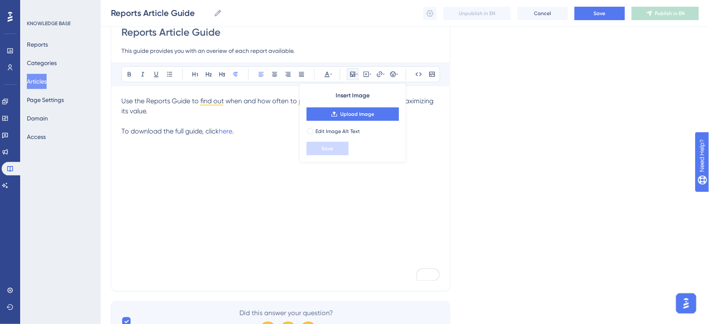
scroll to position [74, 0]
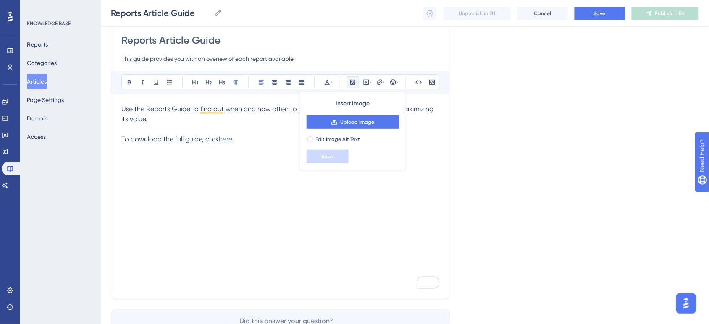
click at [183, 221] on div "Use the Reports Guide to find out when and how often to pull each report, and g…" at bounding box center [280, 196] width 318 height 185
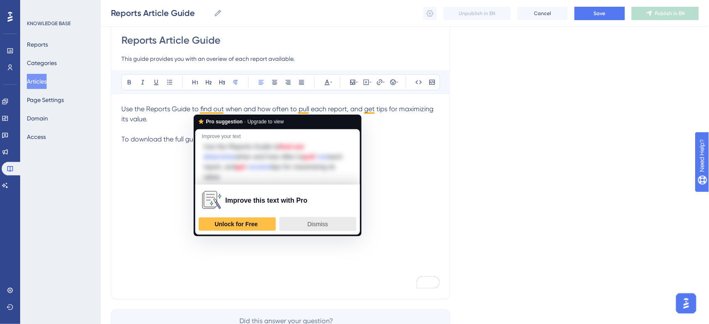
click at [316, 221] on span "Dismiss" at bounding box center [318, 224] width 21 height 7
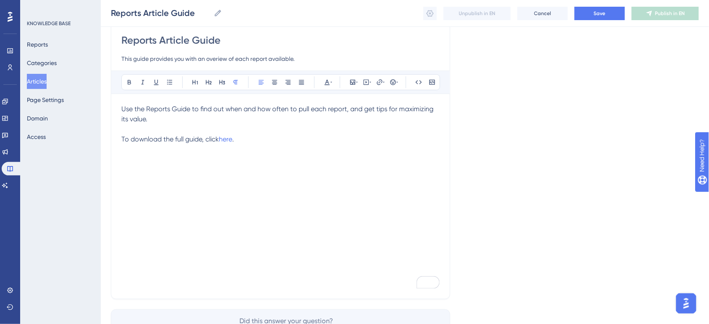
click at [183, 171] on div "Use the Reports Guide to find out when and how often to pull each report, and g…" at bounding box center [280, 196] width 318 height 185
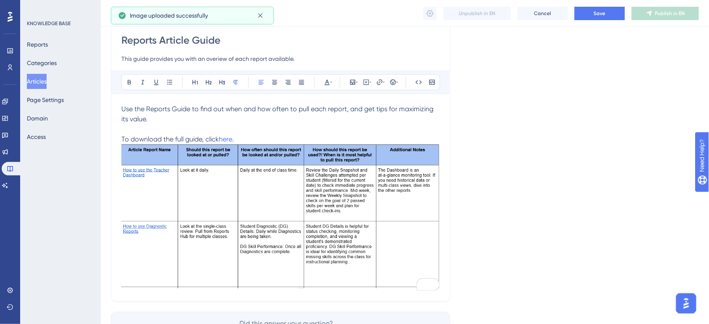
click at [163, 213] on img "To enrich screen reader interactions, please activate Accessibility in Grammarl…" at bounding box center [280, 217] width 318 height 144
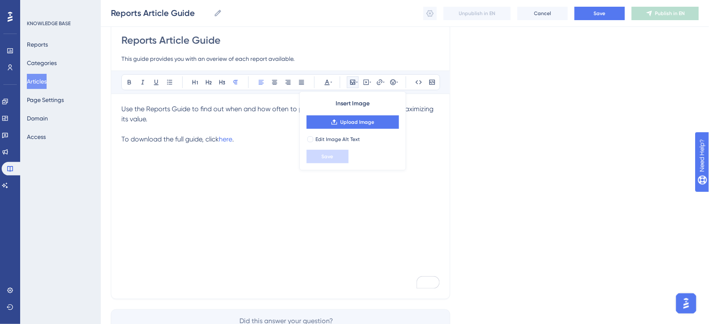
click at [183, 203] on div "Use the Reports Guide to find out when and how often to pull each report, and g…" at bounding box center [280, 196] width 318 height 185
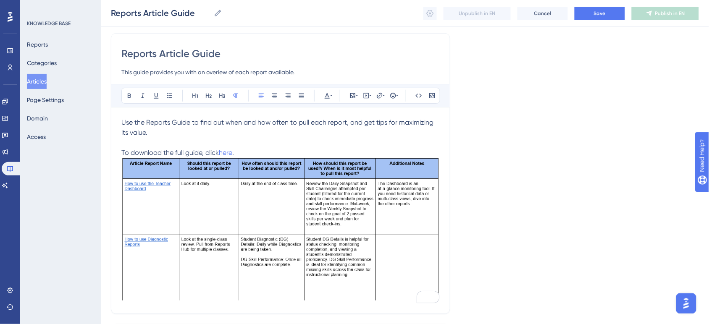
scroll to position [23, 0]
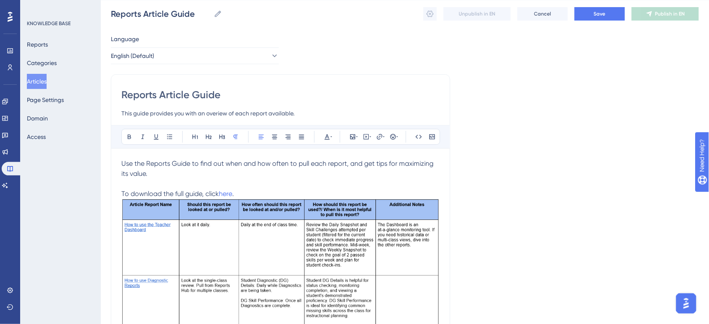
click at [577, 200] on div "Language English (Default) Reports Article Guide This guide provides you with a…" at bounding box center [405, 220] width 588 height 372
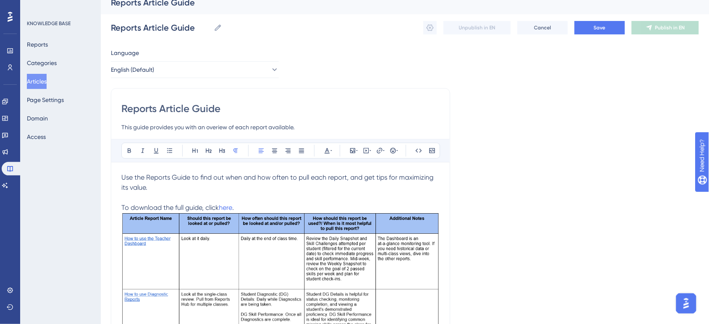
scroll to position [0, 0]
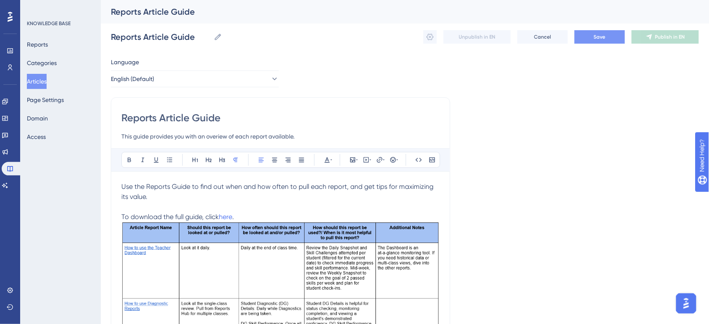
click at [597, 35] on span "Save" at bounding box center [600, 37] width 12 height 7
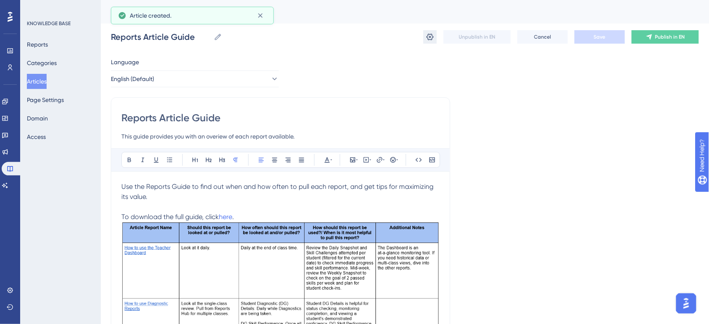
click at [429, 43] on button at bounding box center [430, 36] width 13 height 13
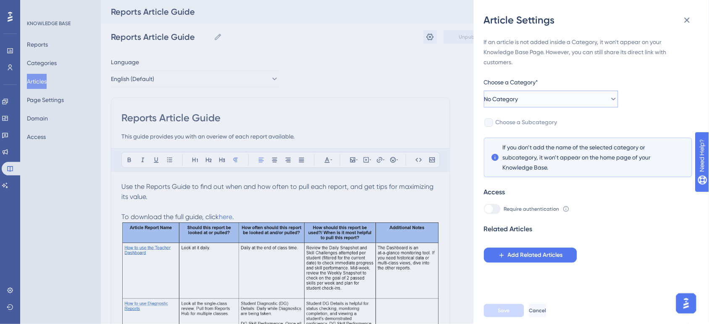
click at [488, 99] on button "No Category" at bounding box center [551, 99] width 134 height 17
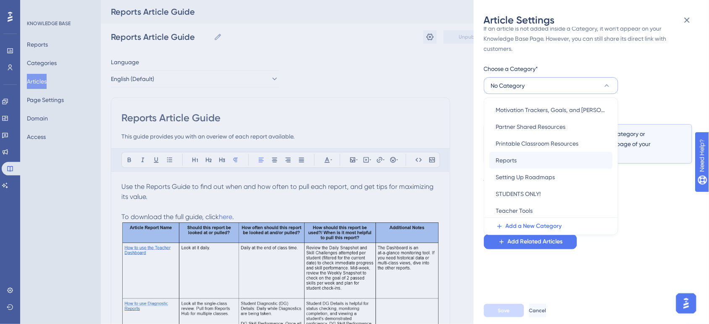
scroll to position [121, 0]
click at [545, 164] on div "Reports Reports" at bounding box center [551, 158] width 110 height 17
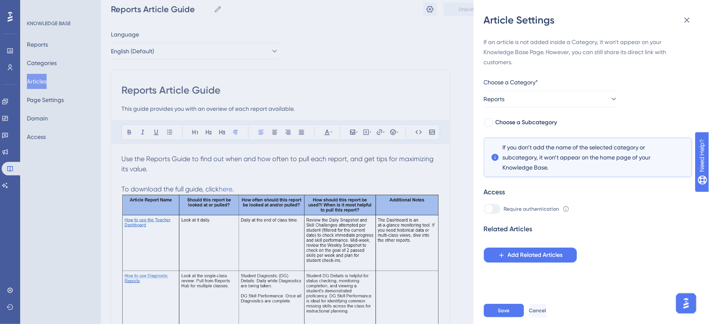
scroll to position [53, 0]
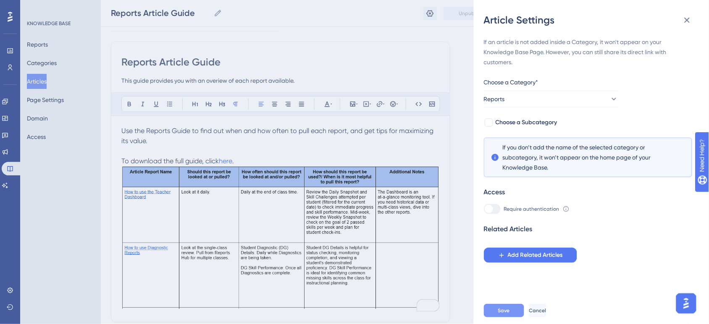
click at [503, 314] on span "Save" at bounding box center [504, 311] width 12 height 7
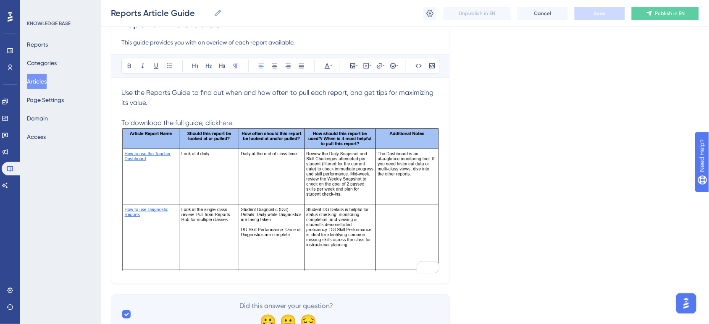
scroll to position [128, 0]
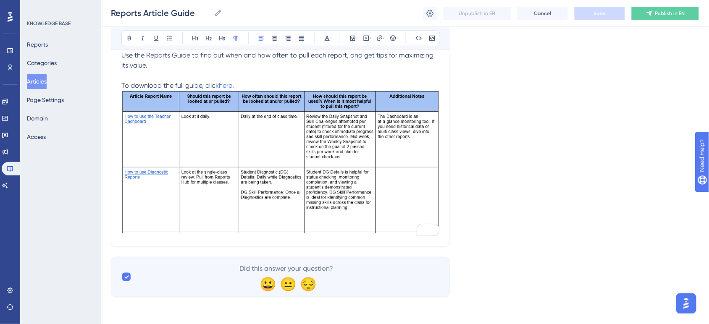
click at [476, 240] on div "Language English (Default) Reports Article Guide This guide provides you with a…" at bounding box center [405, 112] width 588 height 372
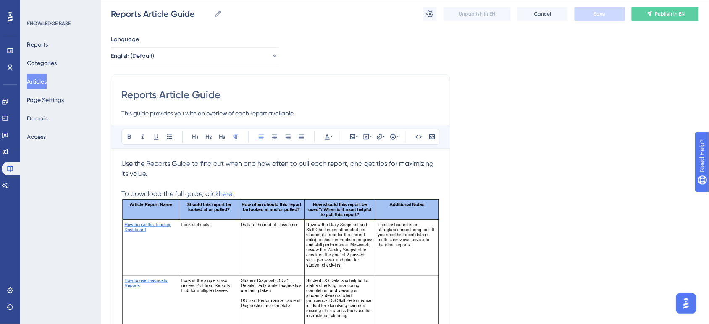
scroll to position [0, 0]
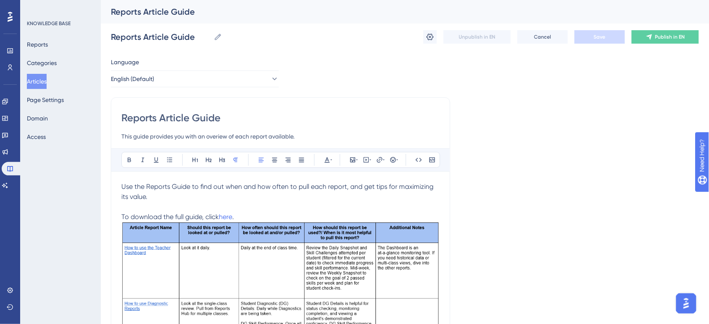
click at [175, 117] on input "Reports Article Guide" at bounding box center [280, 117] width 318 height 13
click at [175, 118] on input "Reports Article Guide" at bounding box center [280, 117] width 318 height 13
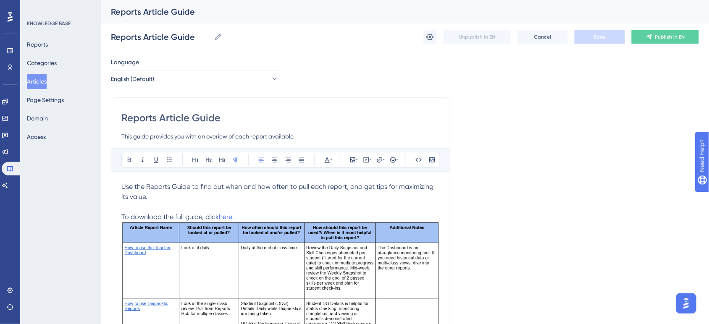
click at [182, 118] on input "Reports Article Guide" at bounding box center [280, 117] width 318 height 13
type input "Reports Guide"
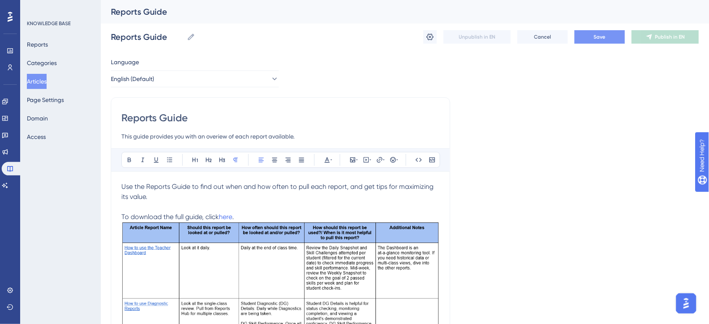
type input "Reports Guide"
click at [598, 35] on span "Save" at bounding box center [600, 37] width 12 height 7
click at [47, 66] on button "Categories" at bounding box center [42, 62] width 30 height 15
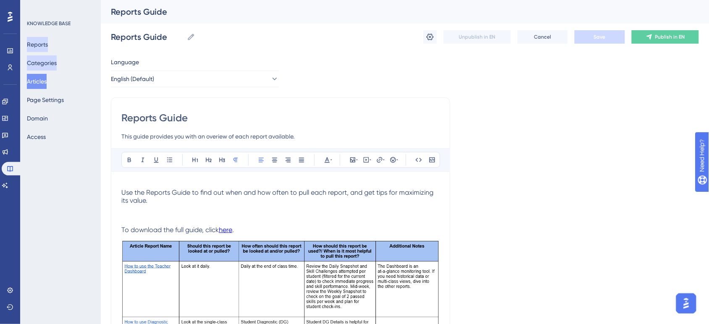
click at [53, 62] on button "Categories" at bounding box center [42, 62] width 30 height 15
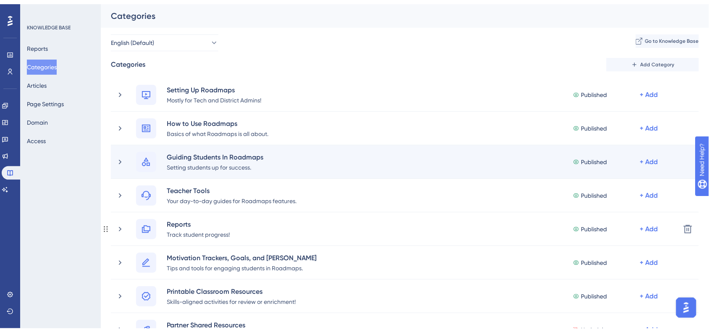
scroll to position [53, 0]
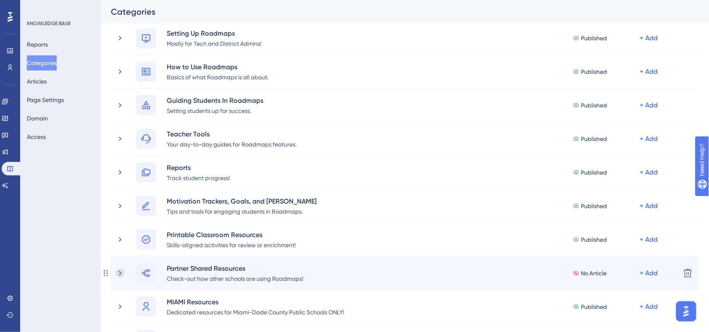
click at [118, 276] on icon at bounding box center [120, 273] width 8 height 8
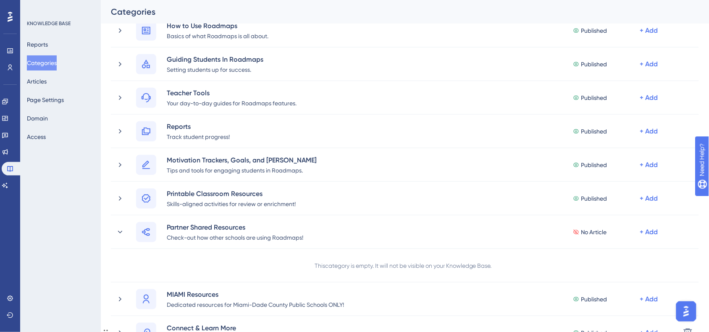
scroll to position [158, 0]
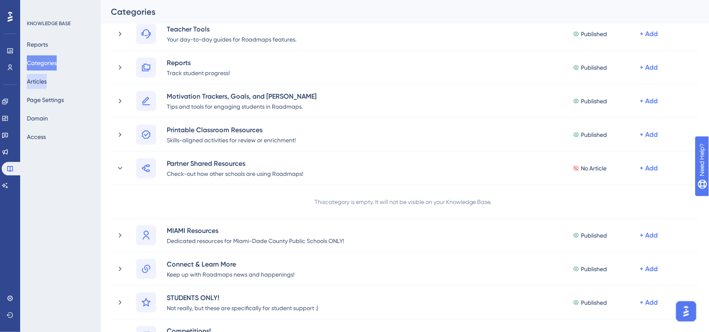
click at [47, 83] on button "Articles" at bounding box center [37, 81] width 20 height 15
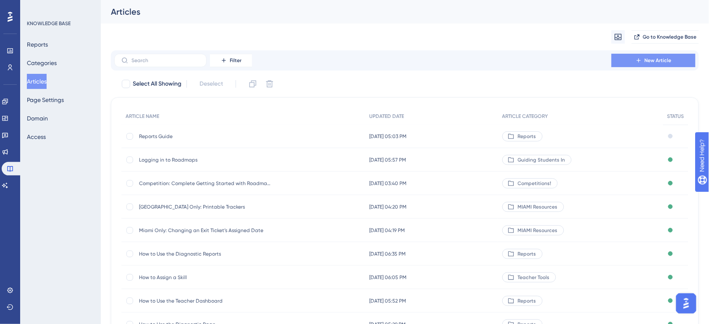
click at [647, 62] on span "New Article" at bounding box center [658, 60] width 27 height 7
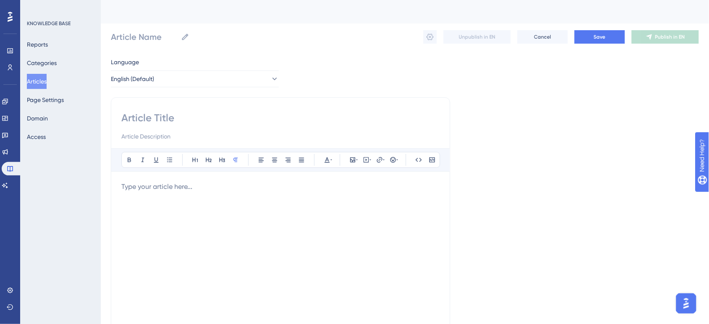
click at [154, 116] on input at bounding box center [280, 117] width 318 height 13
click at [161, 118] on input at bounding box center [280, 117] width 318 height 13
type input "Partner Shar"
type input "Partner Shared Resour"
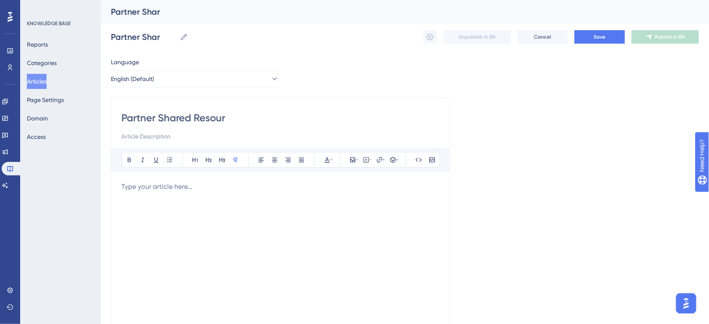
type input "Partner Shared Resour"
type input "Partner Shared Resources"
click at [151, 132] on input at bounding box center [280, 137] width 318 height 10
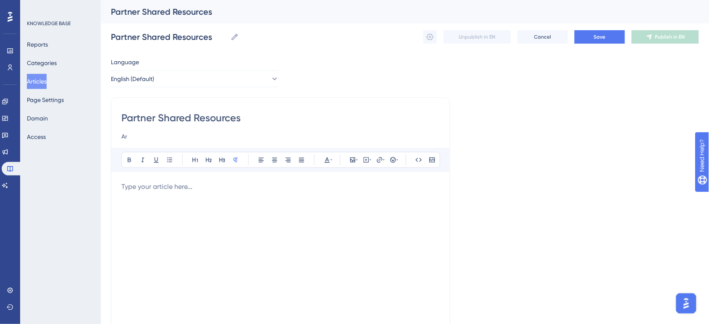
type input "A"
click at [148, 190] on p "To enrich screen reader interactions, please activate Accessibility in Grammarl…" at bounding box center [280, 187] width 318 height 10
click at [280, 133] on input "Check out the amazing resources our partners have created!" at bounding box center [280, 137] width 318 height 10
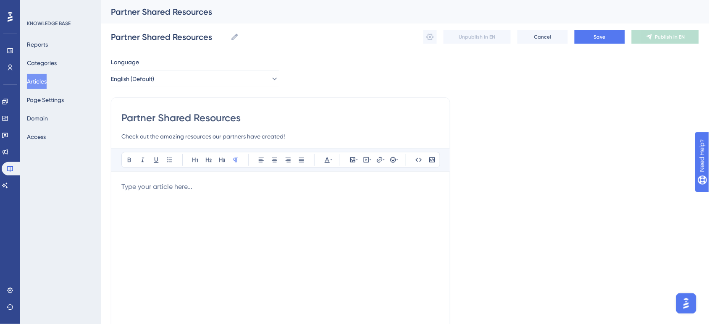
click at [219, 138] on input "Check out the amazing resources our partners have created!" at bounding box center [280, 137] width 318 height 10
click at [218, 137] on input "Check out the amazing resources our partners have created!" at bounding box center [280, 137] width 318 height 10
paste input "Explore the fantastic resources created by our partners"
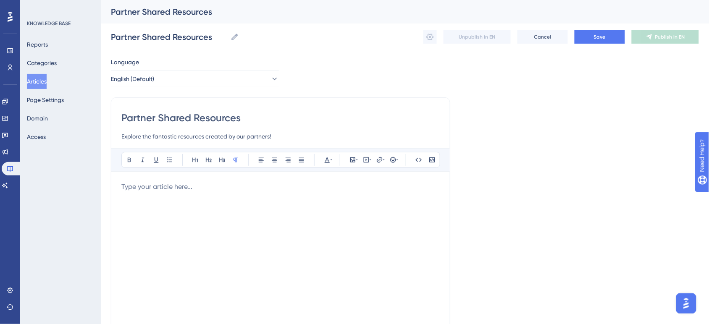
type input "Explore the fantastic resources created by our partners!"
click at [167, 193] on div "To enrich screen reader interactions, please activate Accessibility in Grammarl…" at bounding box center [280, 274] width 318 height 185
click at [164, 186] on p "To enrich screen reader interactions, please activate Accessibility in Grammarl…" at bounding box center [280, 187] width 318 height 10
click at [160, 192] on div "To enrich screen reader interactions, please activate Accessibility in Grammarl…" at bounding box center [280, 274] width 318 height 185
click at [160, 188] on p "To enrich screen reader interactions, please activate Accessibility in Grammarl…" at bounding box center [280, 187] width 318 height 10
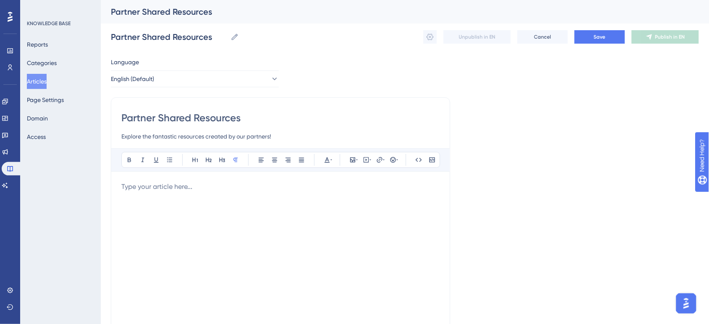
click at [160, 188] on p "To enrich screen reader interactions, please activate Accessibility in Grammarl…" at bounding box center [280, 187] width 318 height 10
click at [148, 186] on p "To enrich screen reader interactions, please activate Accessibility in Grammarl…" at bounding box center [280, 187] width 318 height 10
click at [137, 189] on p "To enrich screen reader interactions, please activate Accessibility in Grammarl…" at bounding box center [280, 187] width 318 height 10
click at [227, 190] on p "To check out the resources," at bounding box center [280, 187] width 318 height 10
click at [228, 186] on span "To check out the resources, click here." at bounding box center [179, 187] width 116 height 8
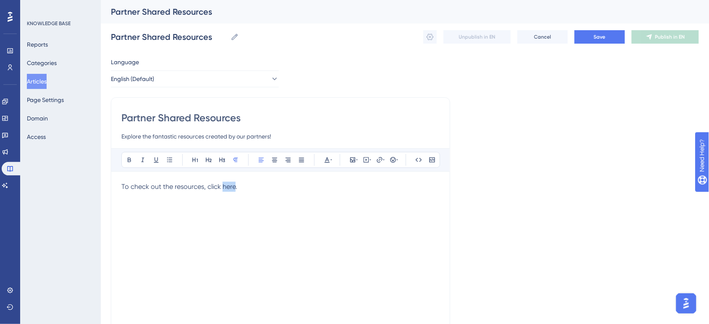
click at [228, 186] on span "To check out the resources, click here." at bounding box center [179, 187] width 116 height 8
click at [379, 162] on icon at bounding box center [379, 160] width 7 height 7
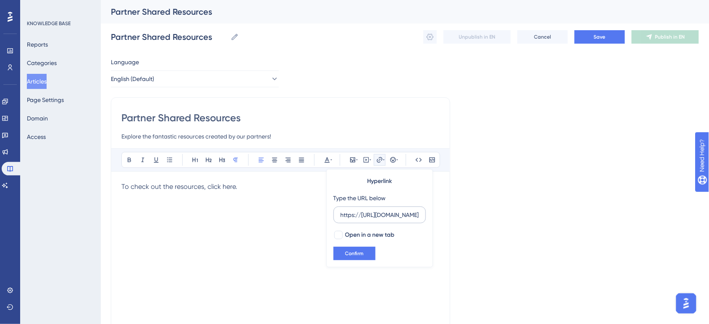
scroll to position [0, 174]
type input "https://[URL][DOMAIN_NAME]"
click at [336, 234] on div at bounding box center [338, 235] width 8 height 8
checkbox input "true"
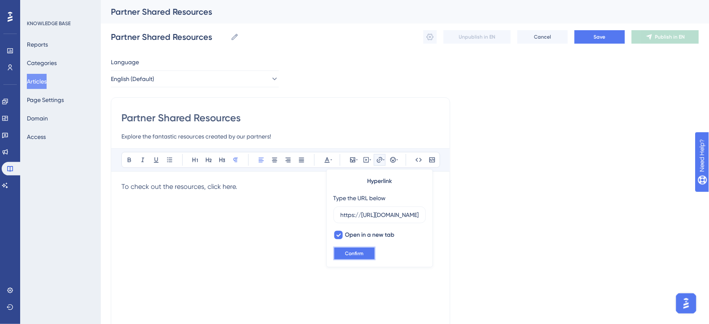
click at [345, 250] on button "Confirm" at bounding box center [355, 253] width 42 height 13
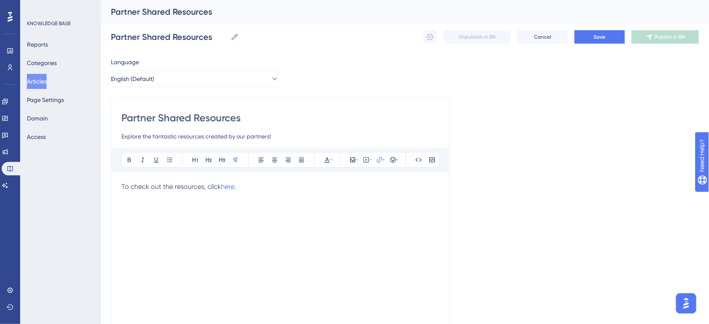
click at [274, 211] on div "To check out the resources, click here ." at bounding box center [280, 274] width 318 height 185
click at [595, 41] on button "Save" at bounding box center [600, 36] width 50 height 13
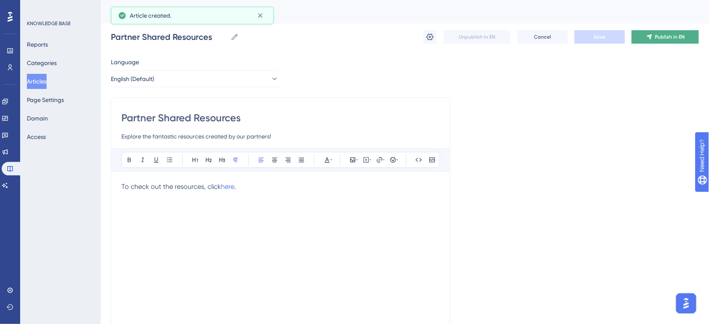
click at [643, 40] on button "Publish in EN" at bounding box center [665, 36] width 67 height 13
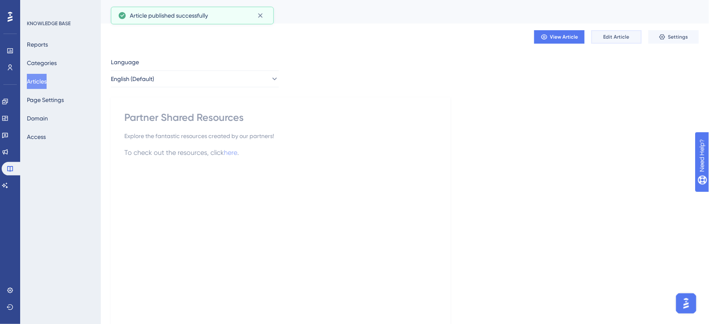
click at [597, 34] on button "Edit Article" at bounding box center [617, 36] width 50 height 13
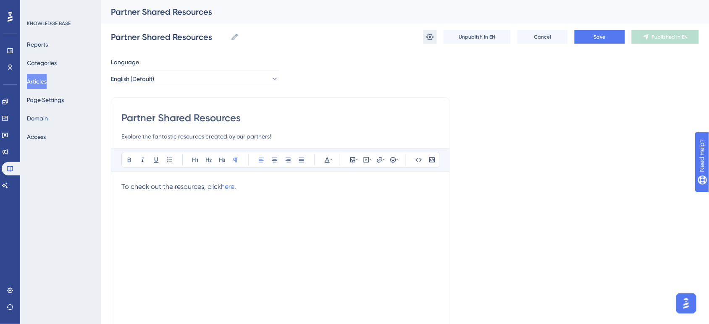
click at [436, 36] on button at bounding box center [430, 36] width 13 height 13
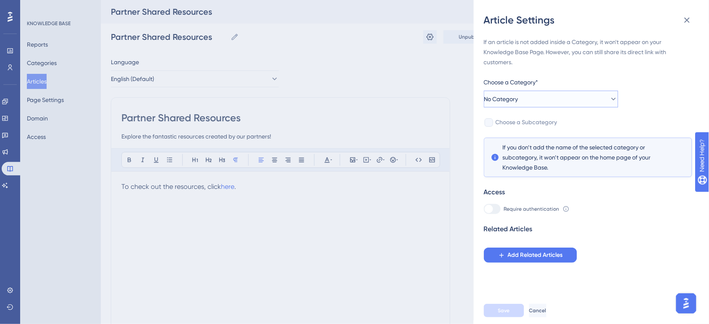
click at [542, 95] on button "No Category" at bounding box center [551, 99] width 134 height 17
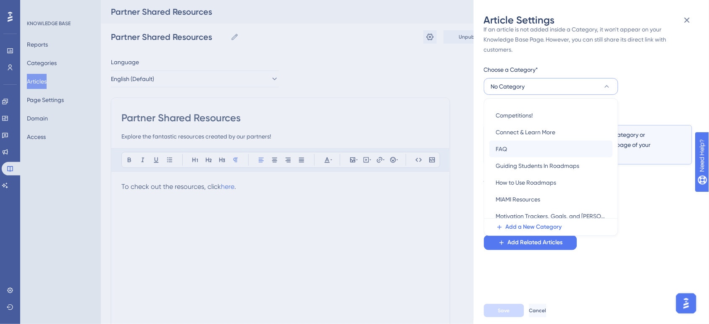
scroll to position [53, 0]
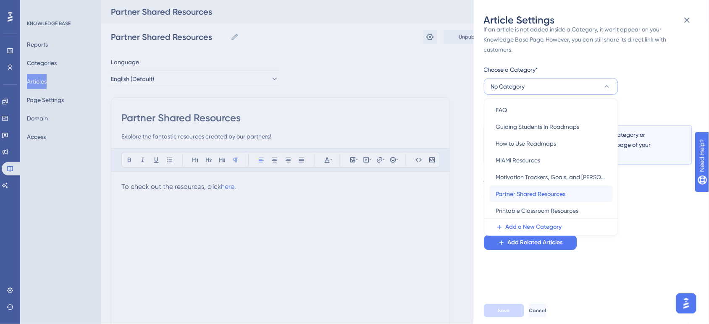
click at [554, 191] on span "Partner Shared Resources" at bounding box center [531, 194] width 70 height 10
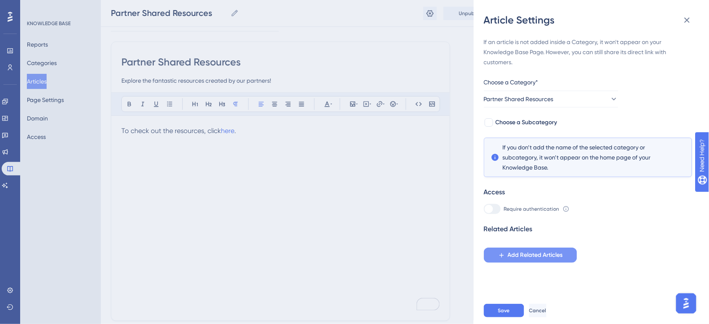
click at [539, 253] on span "Add Related Articles" at bounding box center [535, 255] width 55 height 10
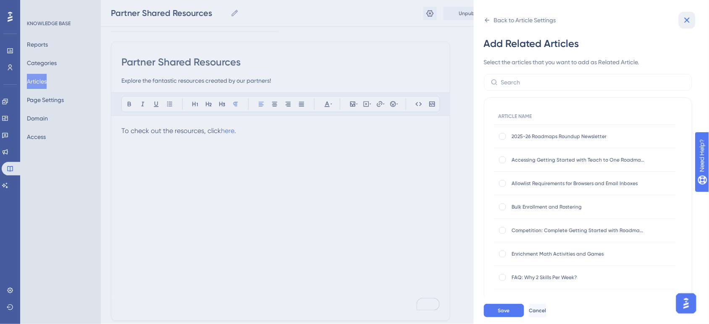
click at [684, 20] on icon at bounding box center [687, 20] width 10 height 10
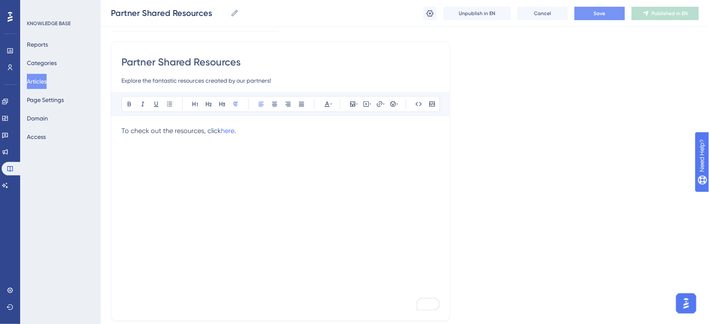
click at [597, 15] on span "Save" at bounding box center [600, 13] width 12 height 7
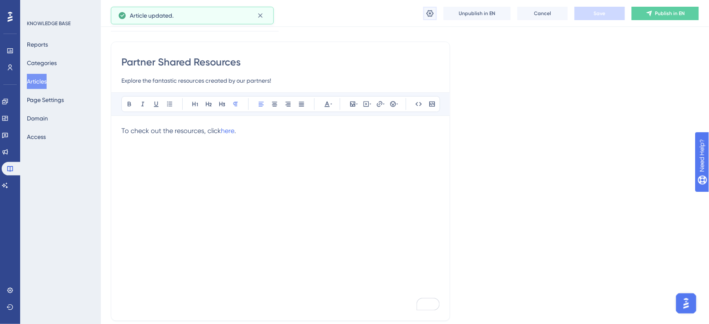
click at [434, 13] on icon at bounding box center [430, 13] width 7 height 7
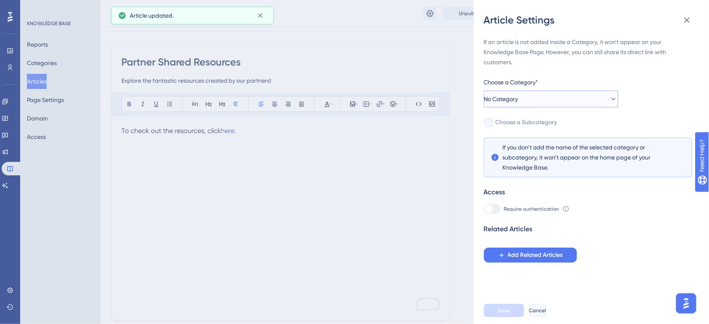
click at [559, 96] on button "No Category" at bounding box center [551, 99] width 134 height 17
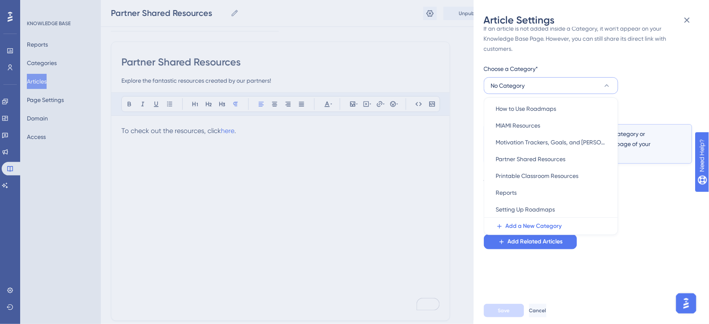
scroll to position [105, 0]
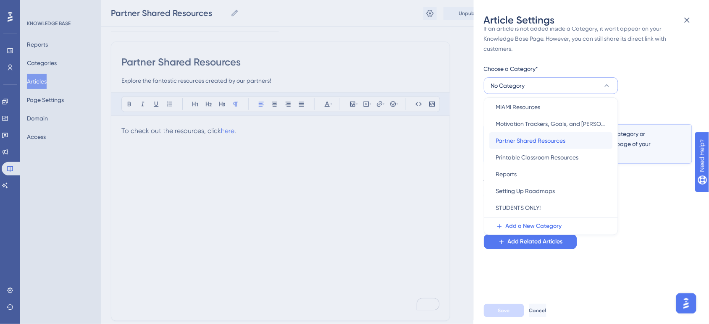
click at [553, 142] on span "Partner Shared Resources" at bounding box center [531, 141] width 70 height 10
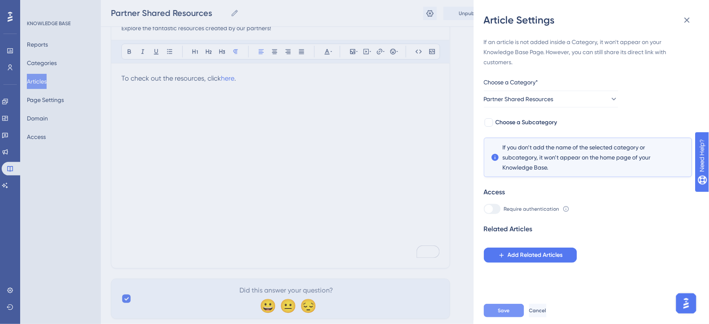
click at [513, 316] on button "Save" at bounding box center [504, 310] width 40 height 13
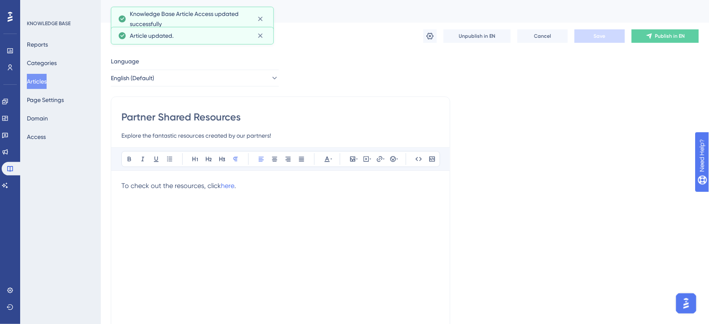
scroll to position [0, 0]
click at [650, 35] on icon at bounding box center [649, 37] width 7 height 7
